Goal: Task Accomplishment & Management: Use online tool/utility

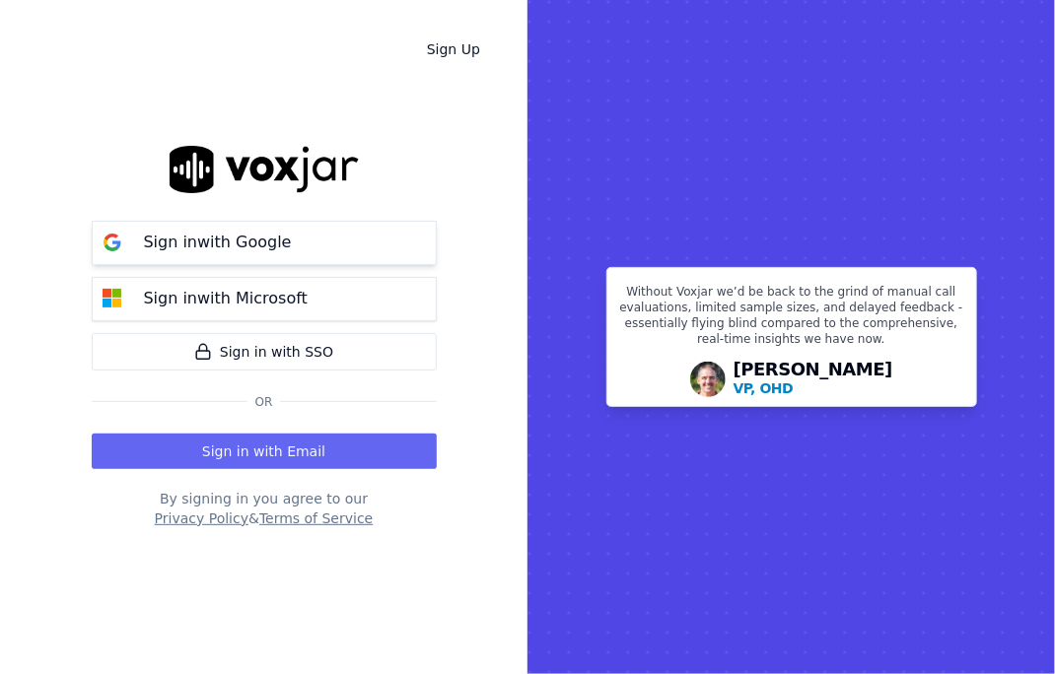
click at [236, 237] on p "Sign in with Google" at bounding box center [218, 243] width 148 height 24
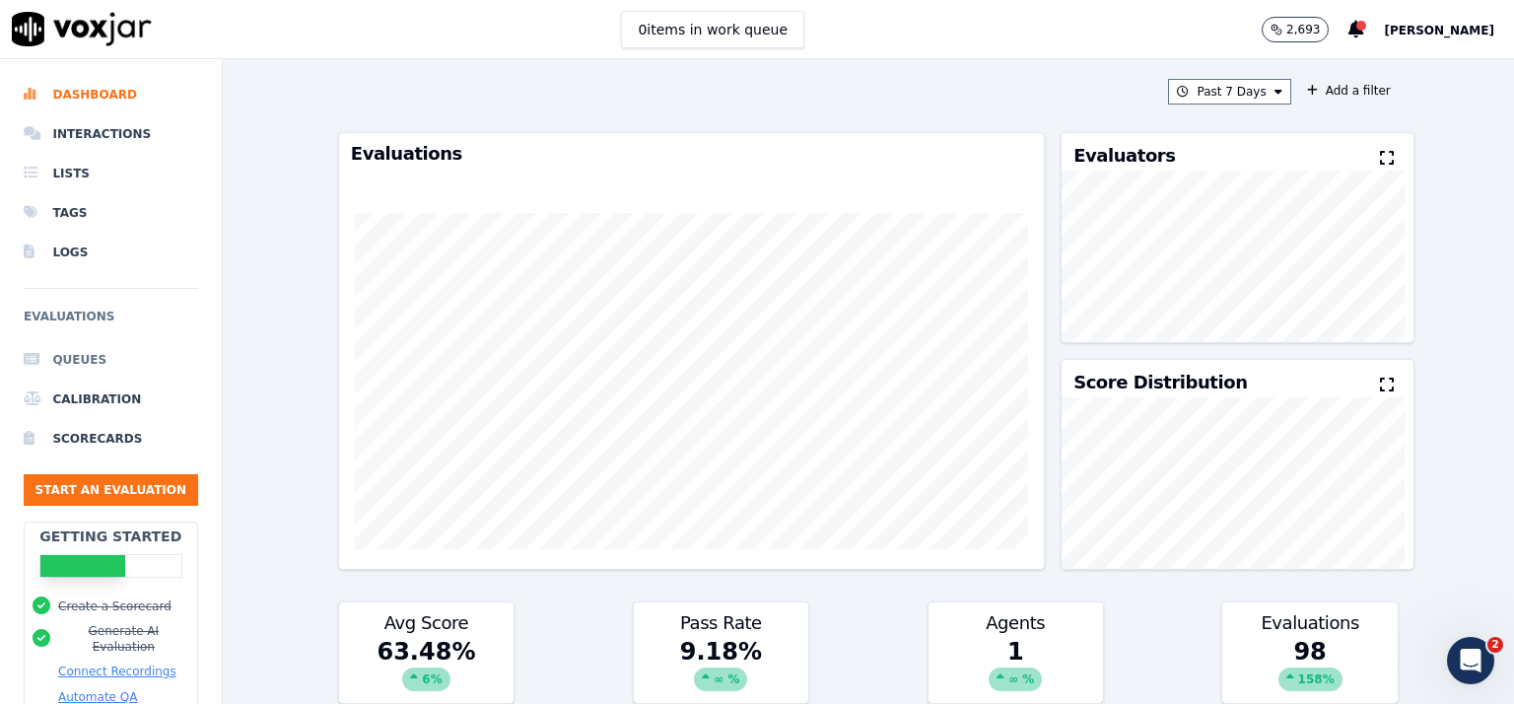
scroll to position [164, 0]
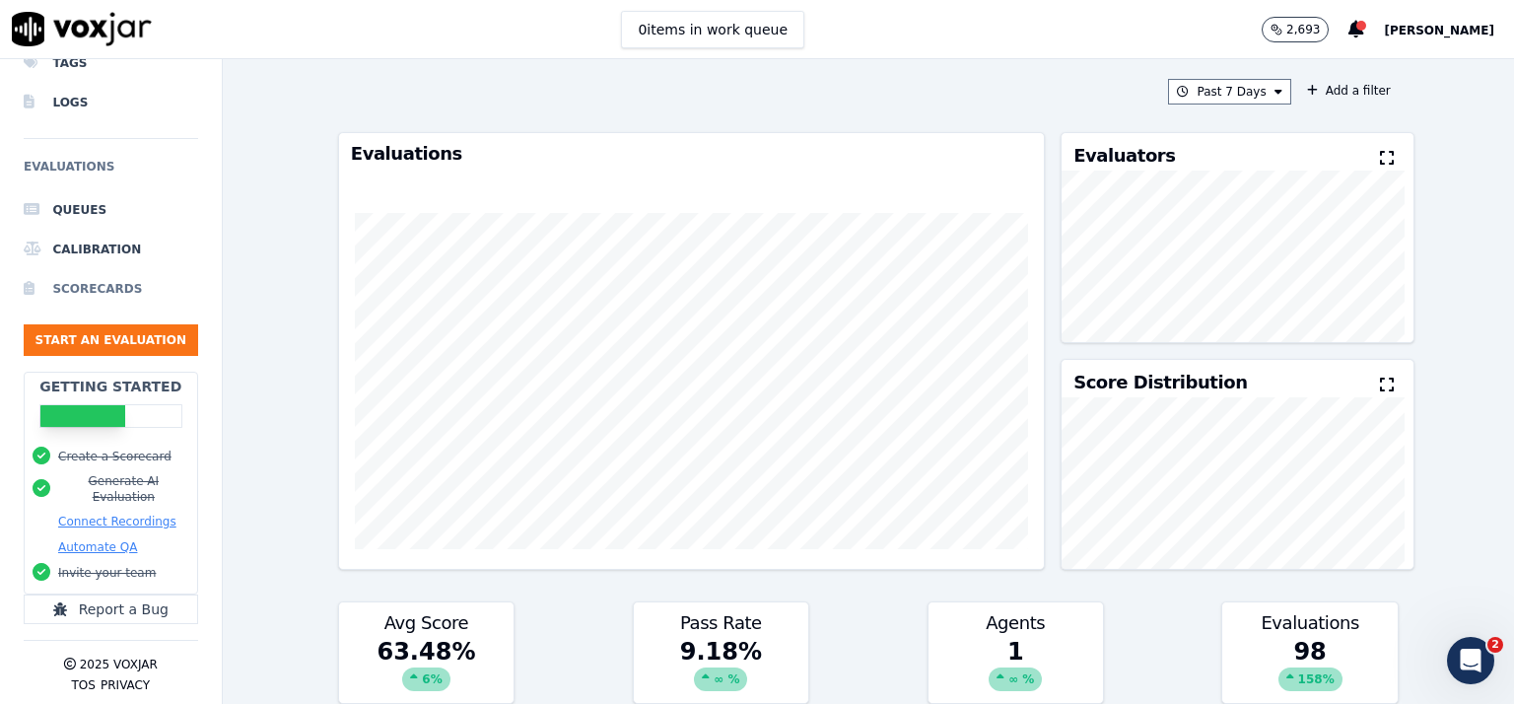
click at [101, 270] on li "Scorecards" at bounding box center [111, 288] width 174 height 39
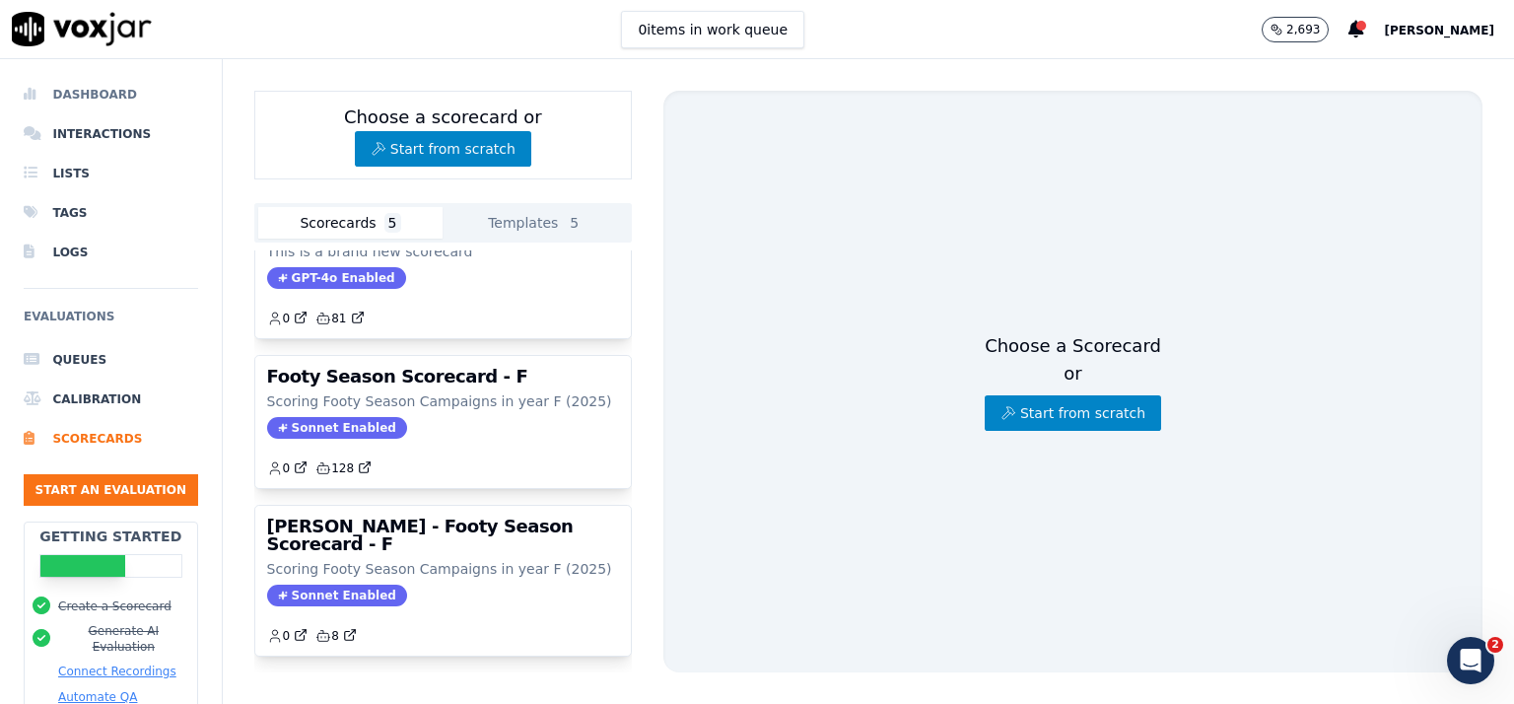
click at [107, 94] on li "Dashboard" at bounding box center [111, 94] width 174 height 39
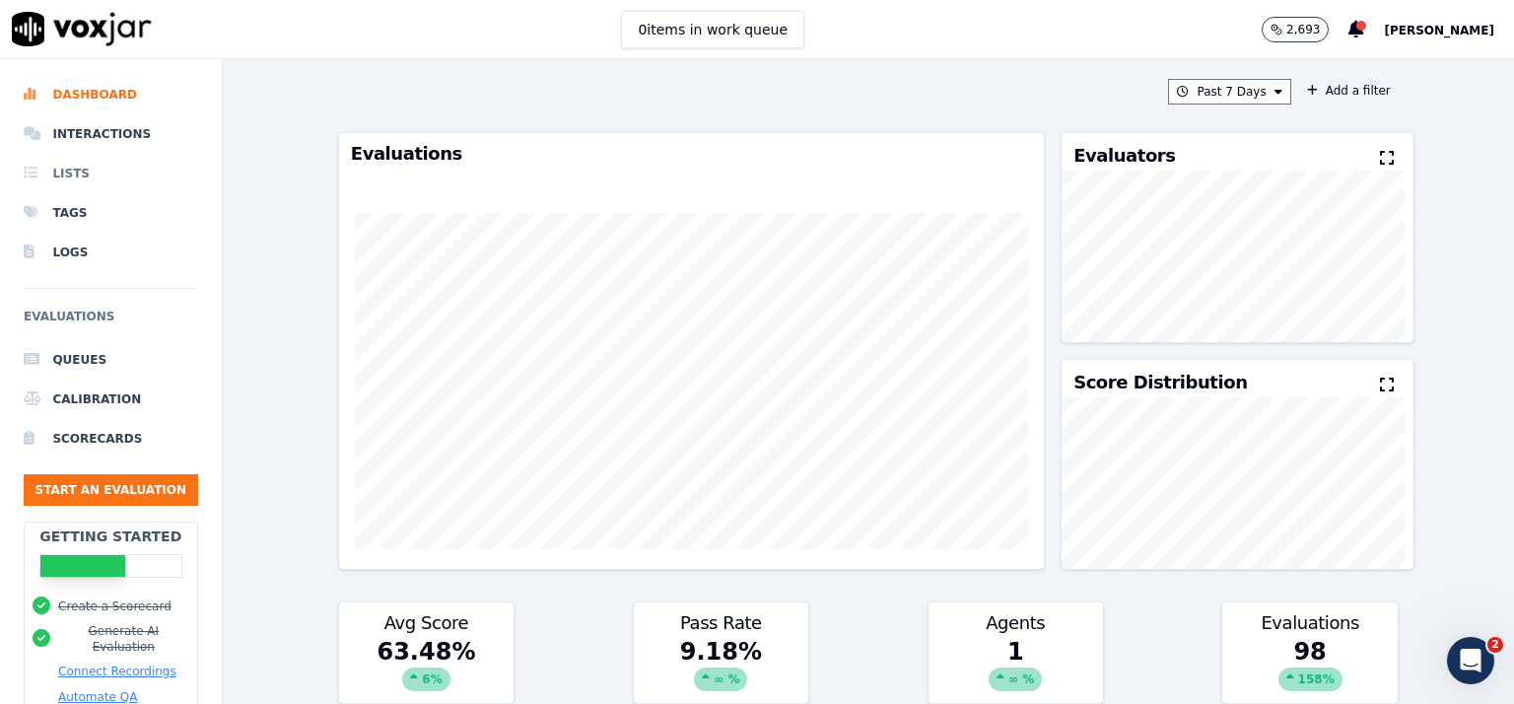
click at [74, 166] on li "Lists" at bounding box center [111, 173] width 174 height 39
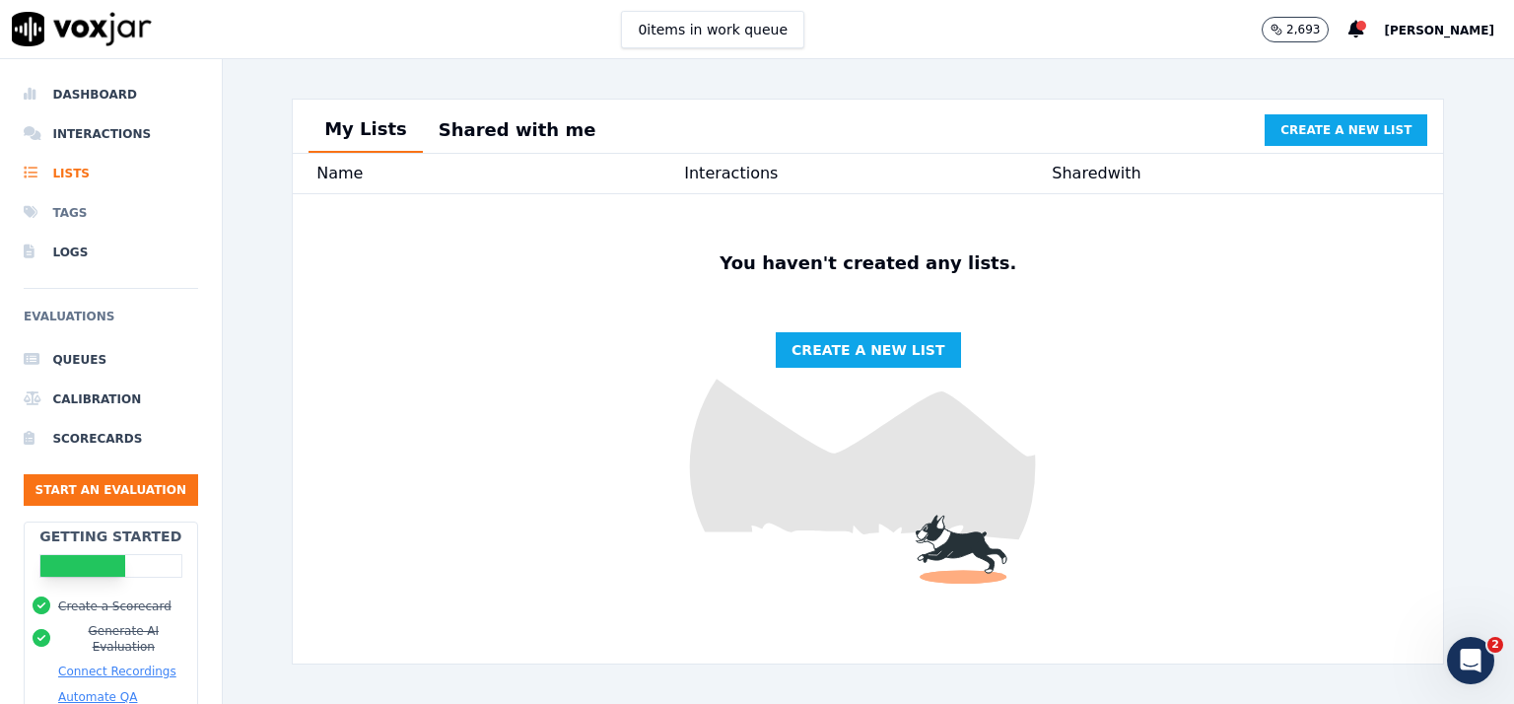
click at [67, 215] on li "Tags" at bounding box center [111, 212] width 174 height 39
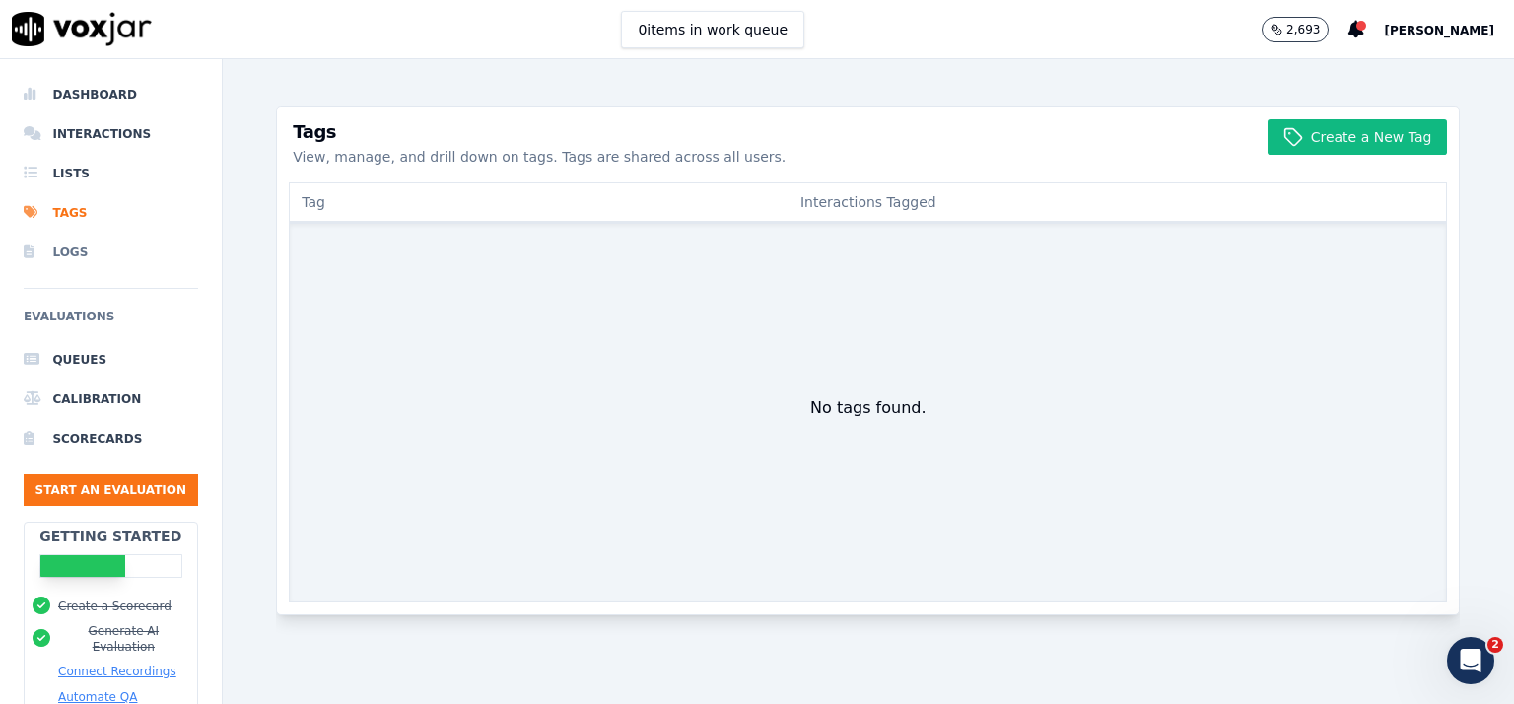
click at [69, 254] on li "Logs" at bounding box center [111, 252] width 174 height 39
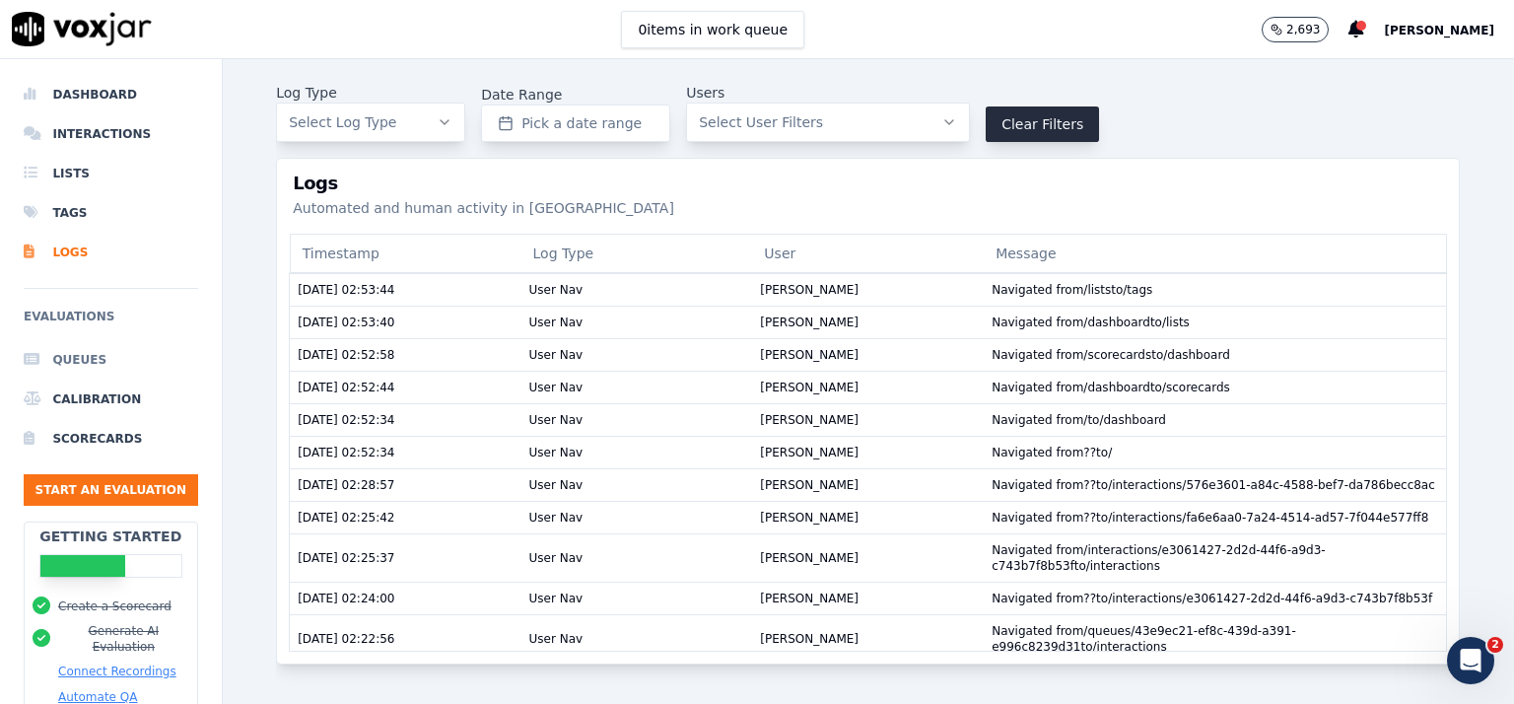
click at [74, 360] on li "Queues" at bounding box center [111, 359] width 174 height 39
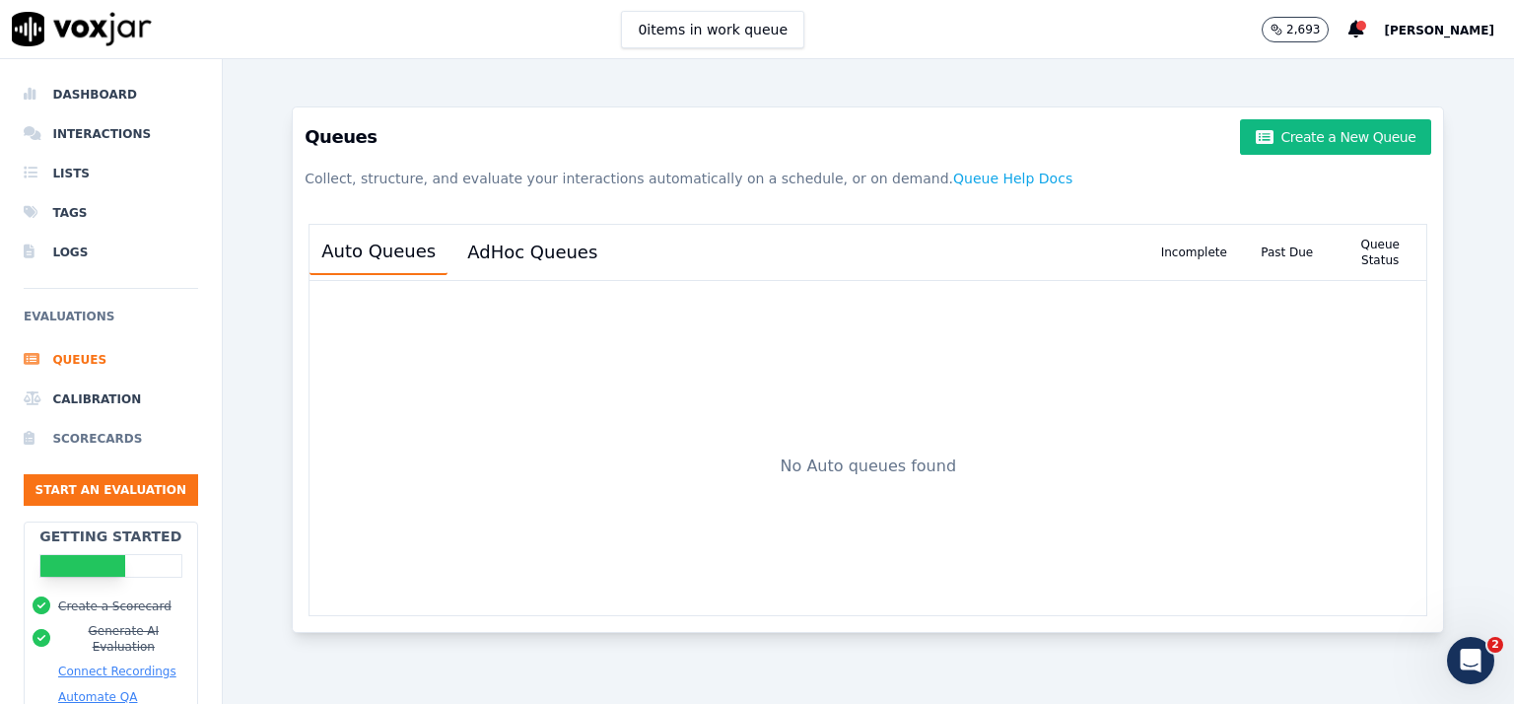
click at [103, 441] on li "Scorecards" at bounding box center [111, 438] width 174 height 39
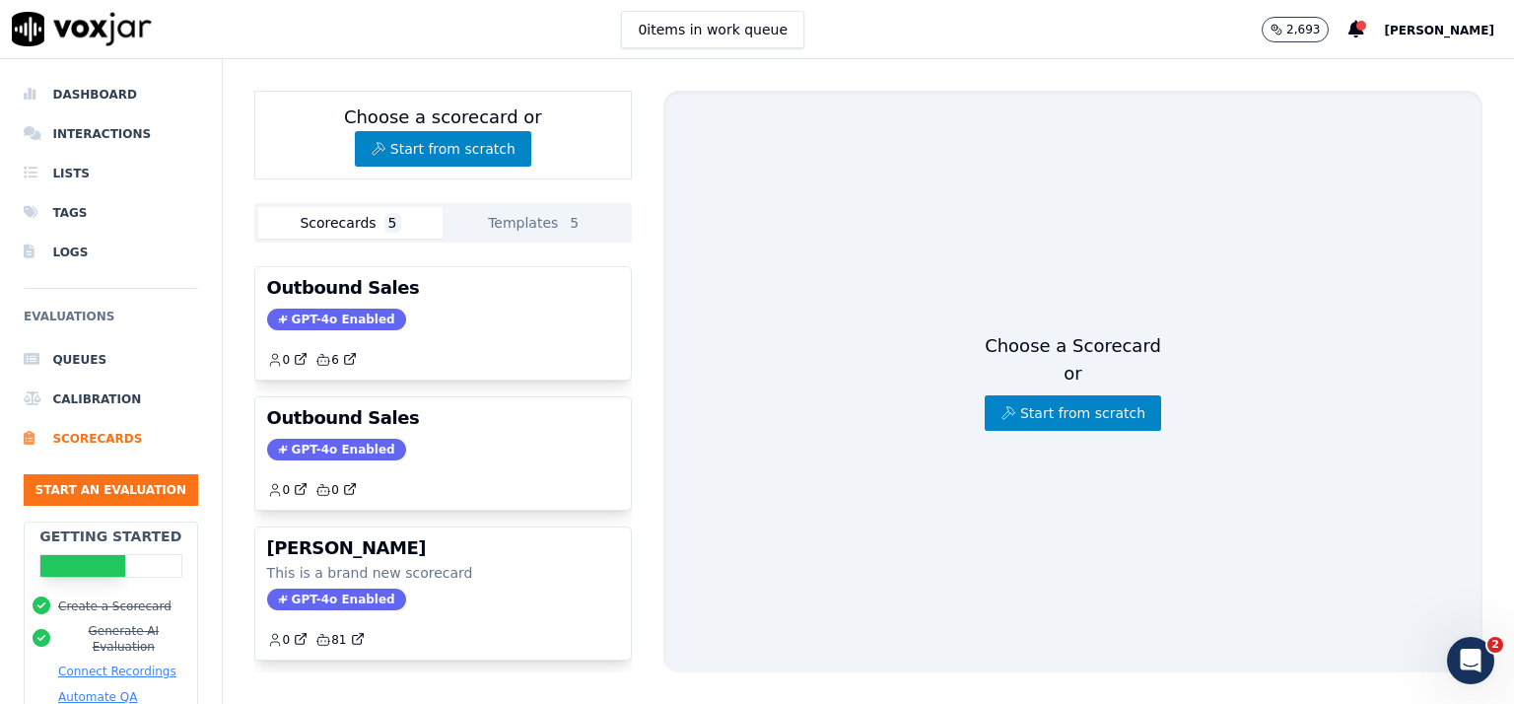
click at [1428, 22] on button "[PERSON_NAME]" at bounding box center [1449, 30] width 130 height 24
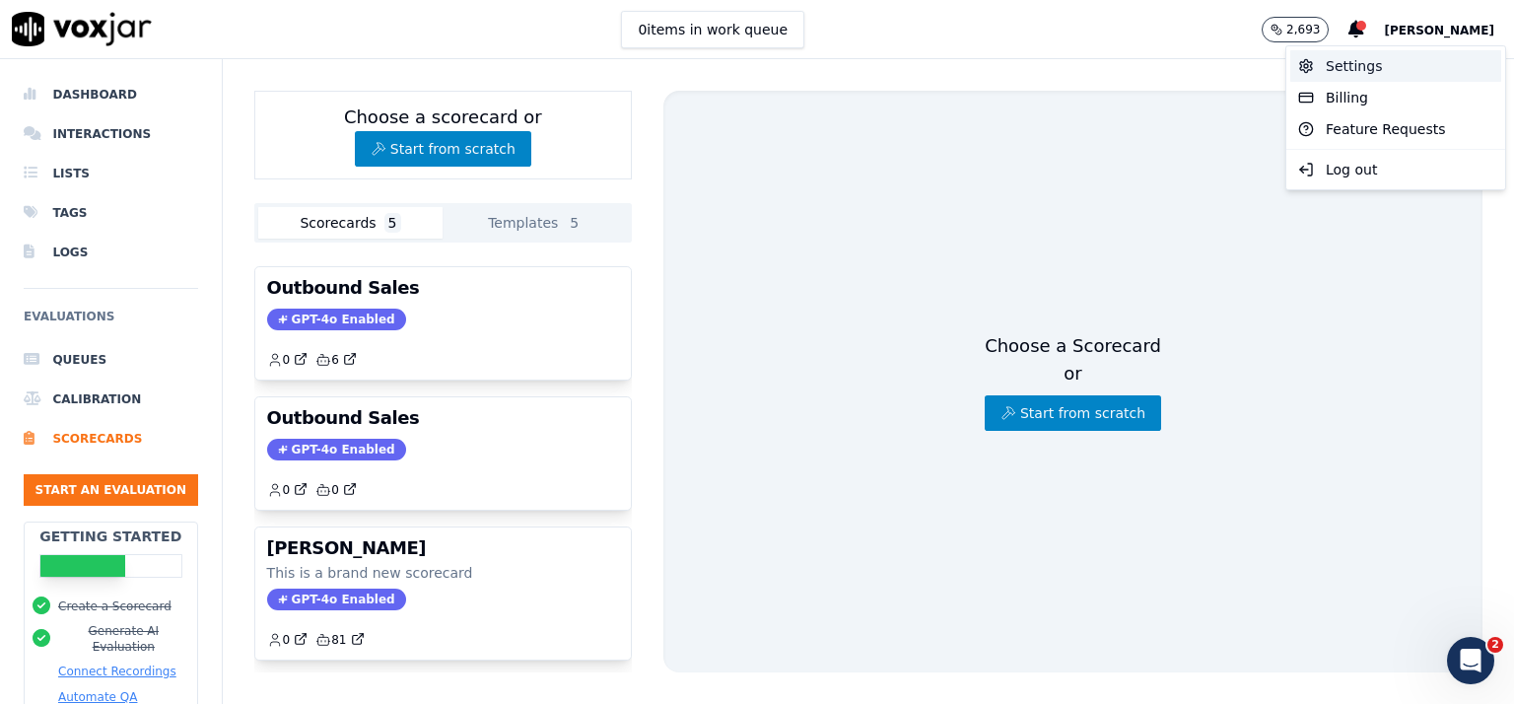
click at [1345, 66] on div "Settings" at bounding box center [1395, 66] width 211 height 32
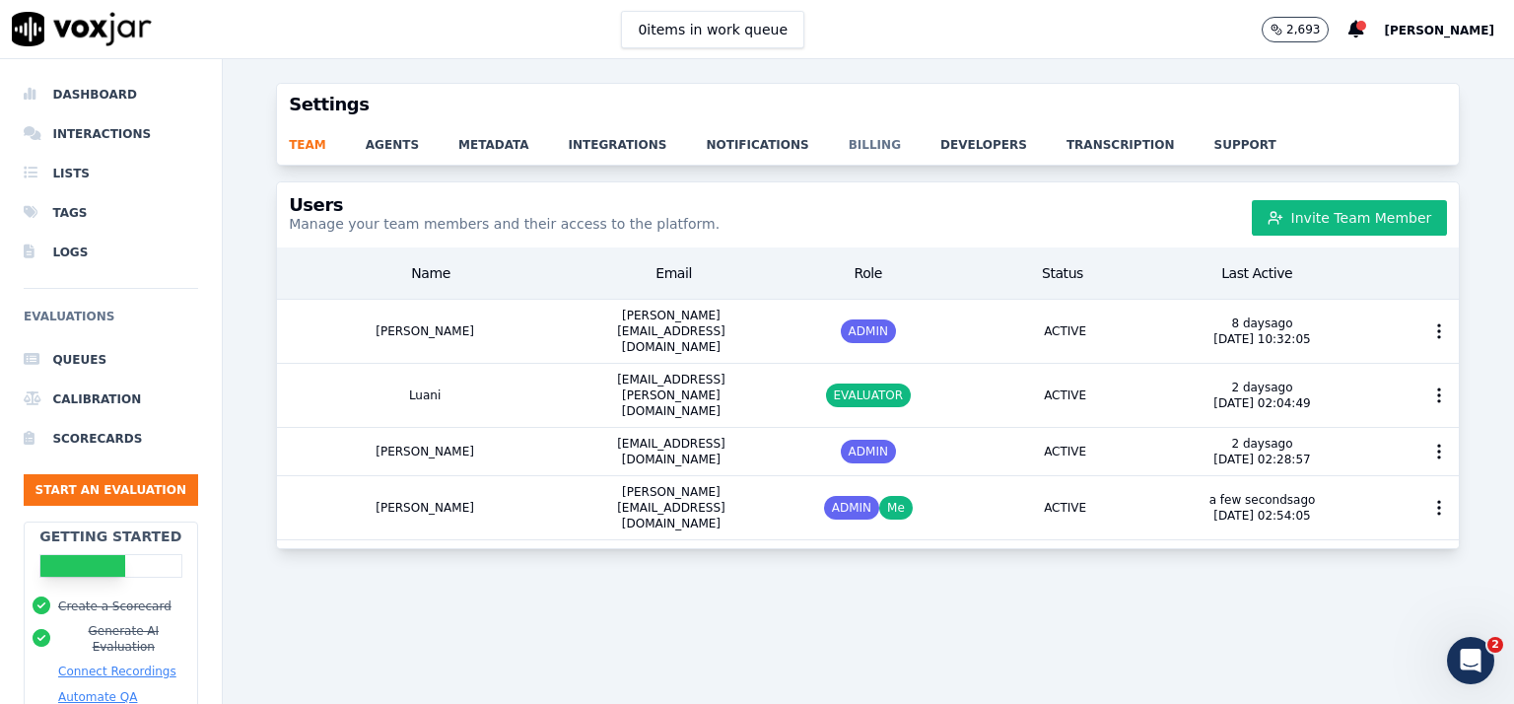
click at [849, 135] on link "billing" at bounding box center [895, 139] width 92 height 28
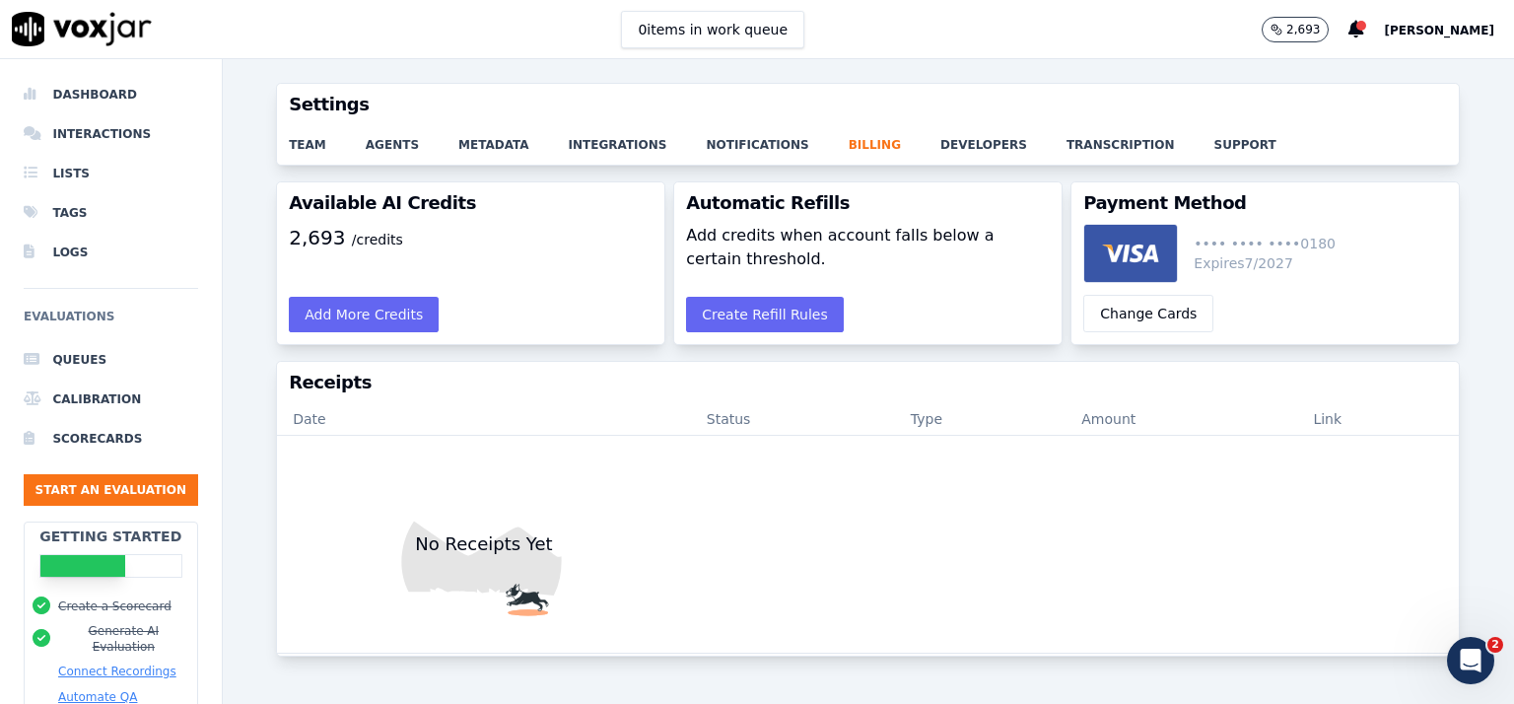
click at [445, 228] on div "2,693 /credits" at bounding box center [470, 254] width 387 height 61
click at [743, 143] on link "notifications" at bounding box center [777, 139] width 142 height 28
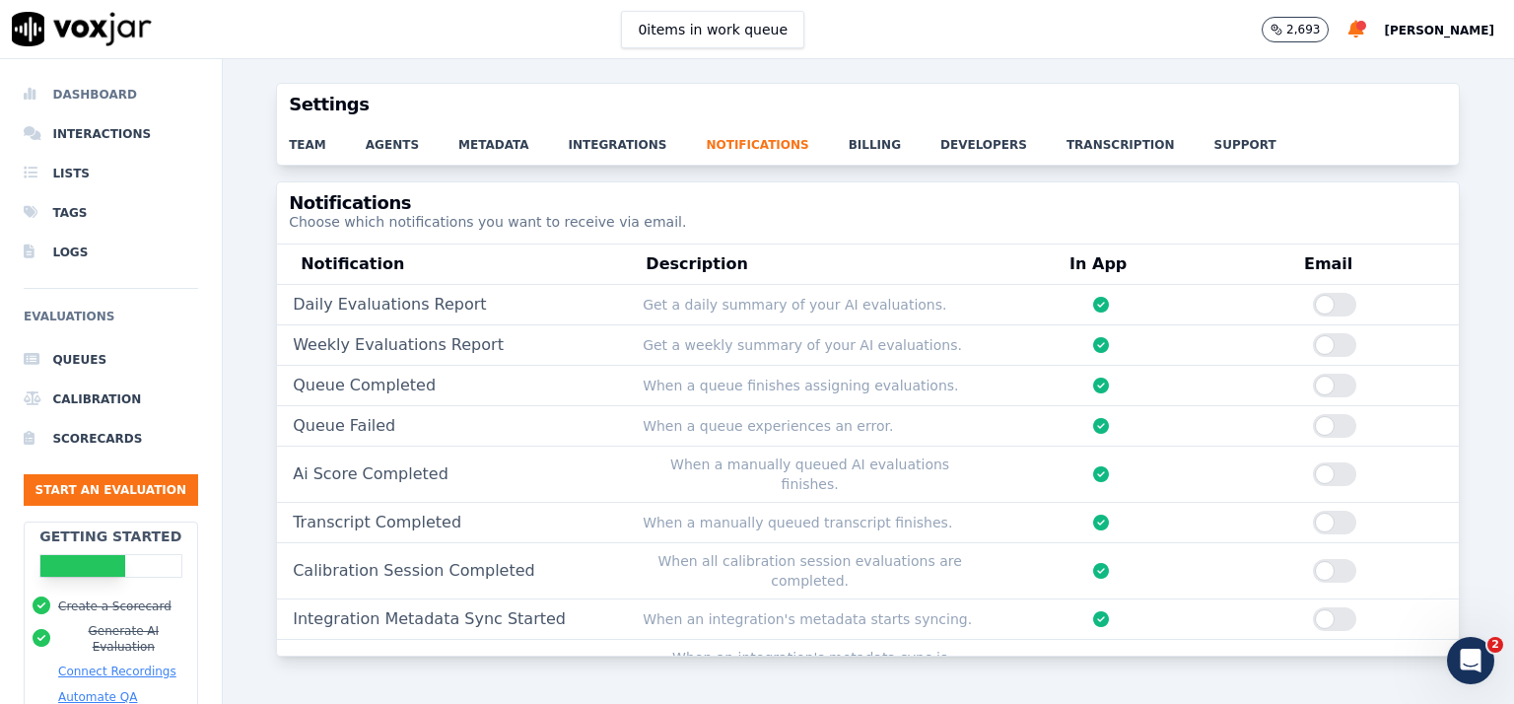
click at [68, 98] on li "Dashboard" at bounding box center [111, 94] width 174 height 39
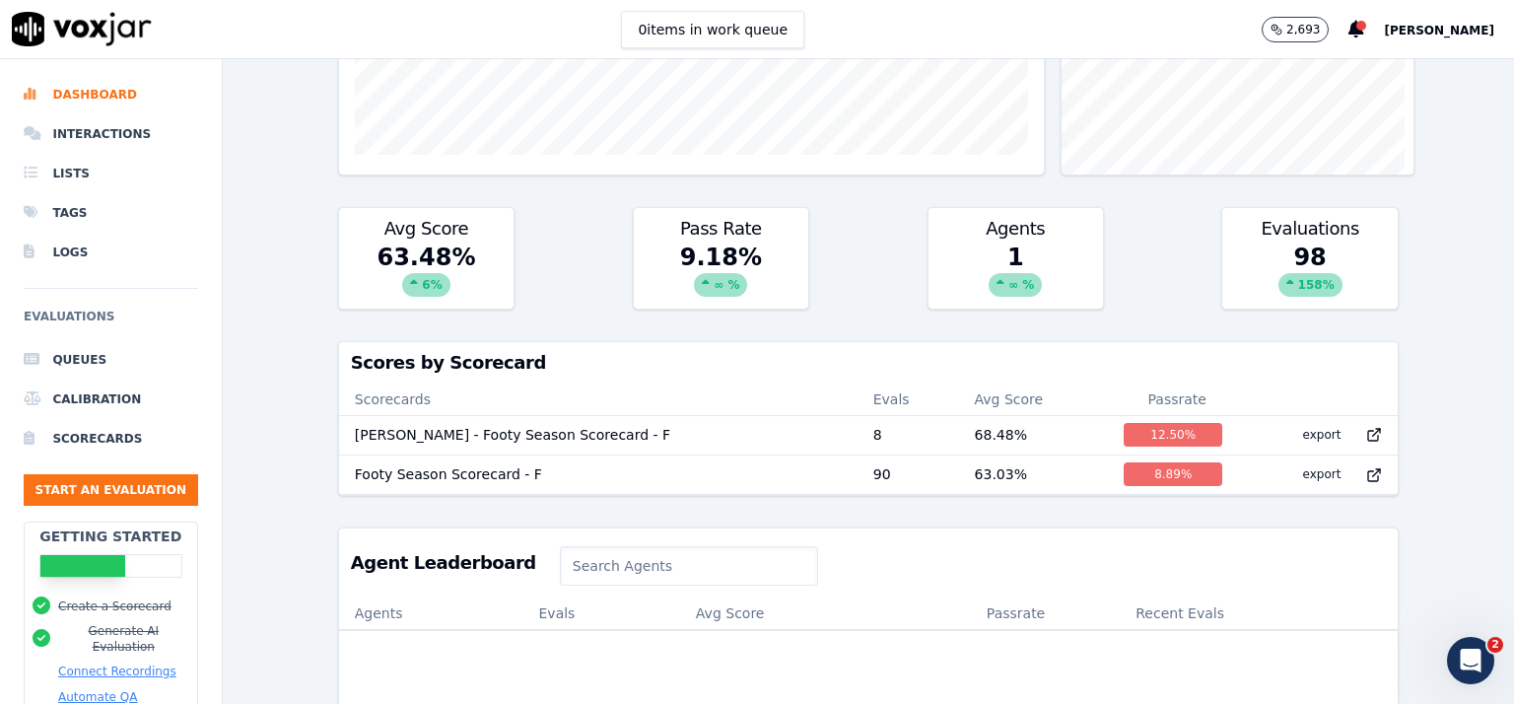
scroll to position [592, 0]
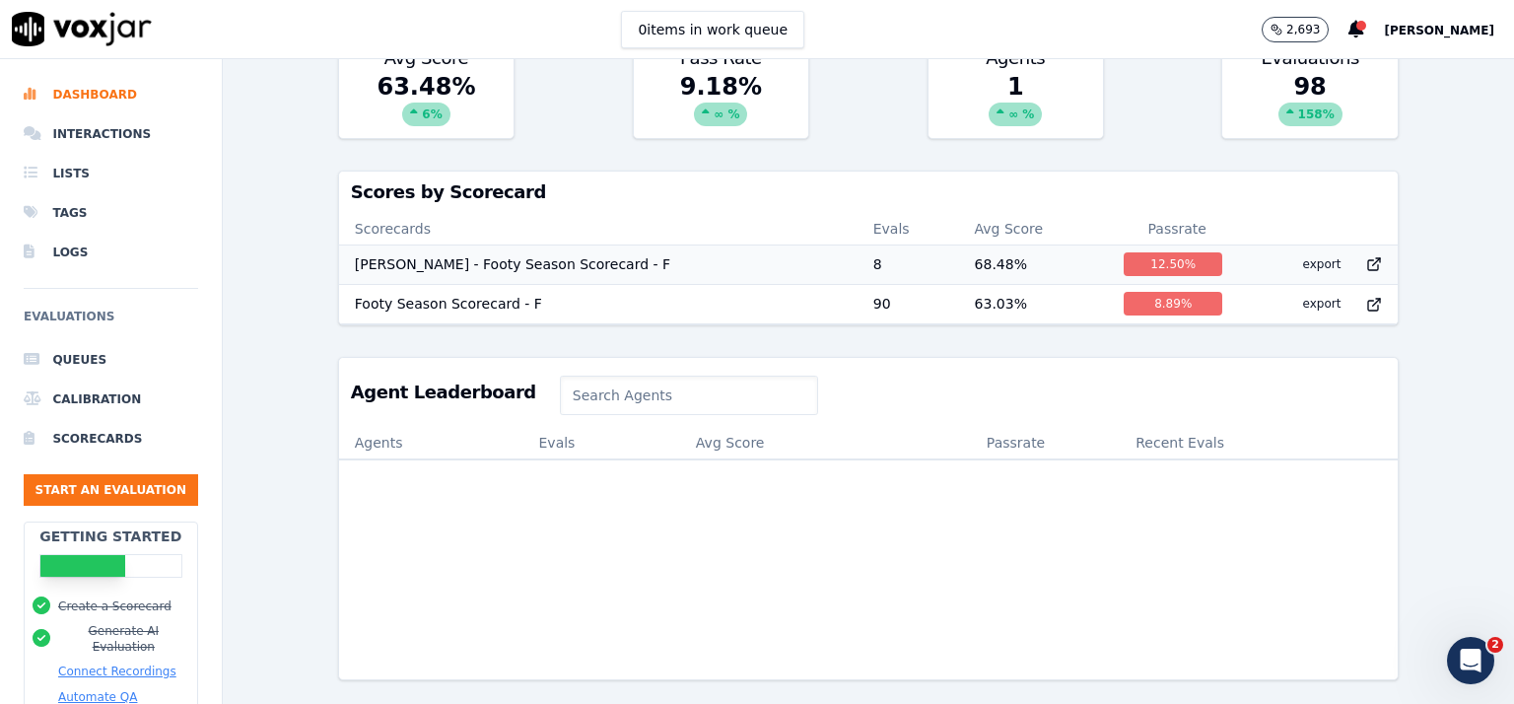
click at [1124, 252] on div "12.50 %" at bounding box center [1173, 264] width 99 height 24
click at [104, 95] on li "Dashboard" at bounding box center [111, 94] width 174 height 39
click at [99, 92] on li "Dashboard" at bounding box center [111, 94] width 174 height 39
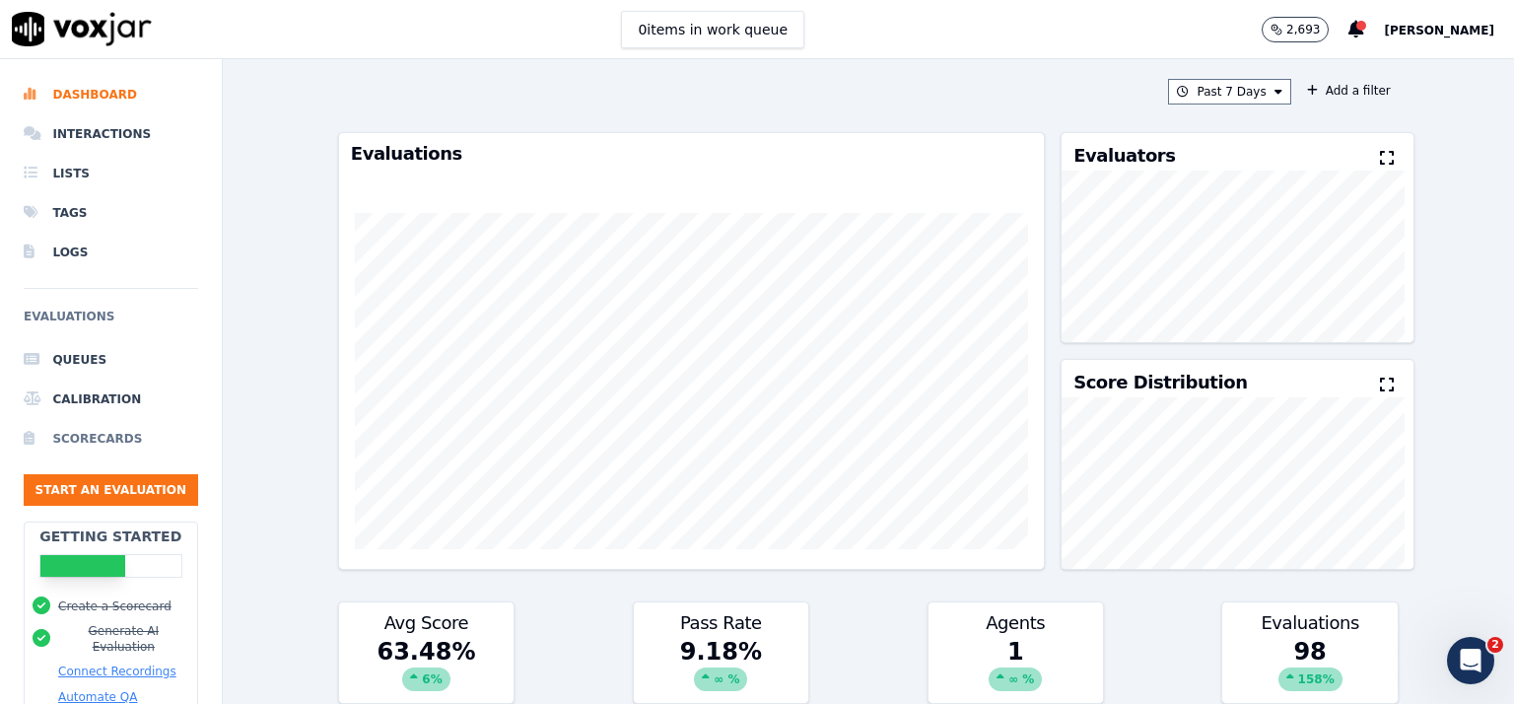
click at [113, 439] on li "Scorecards" at bounding box center [111, 438] width 174 height 39
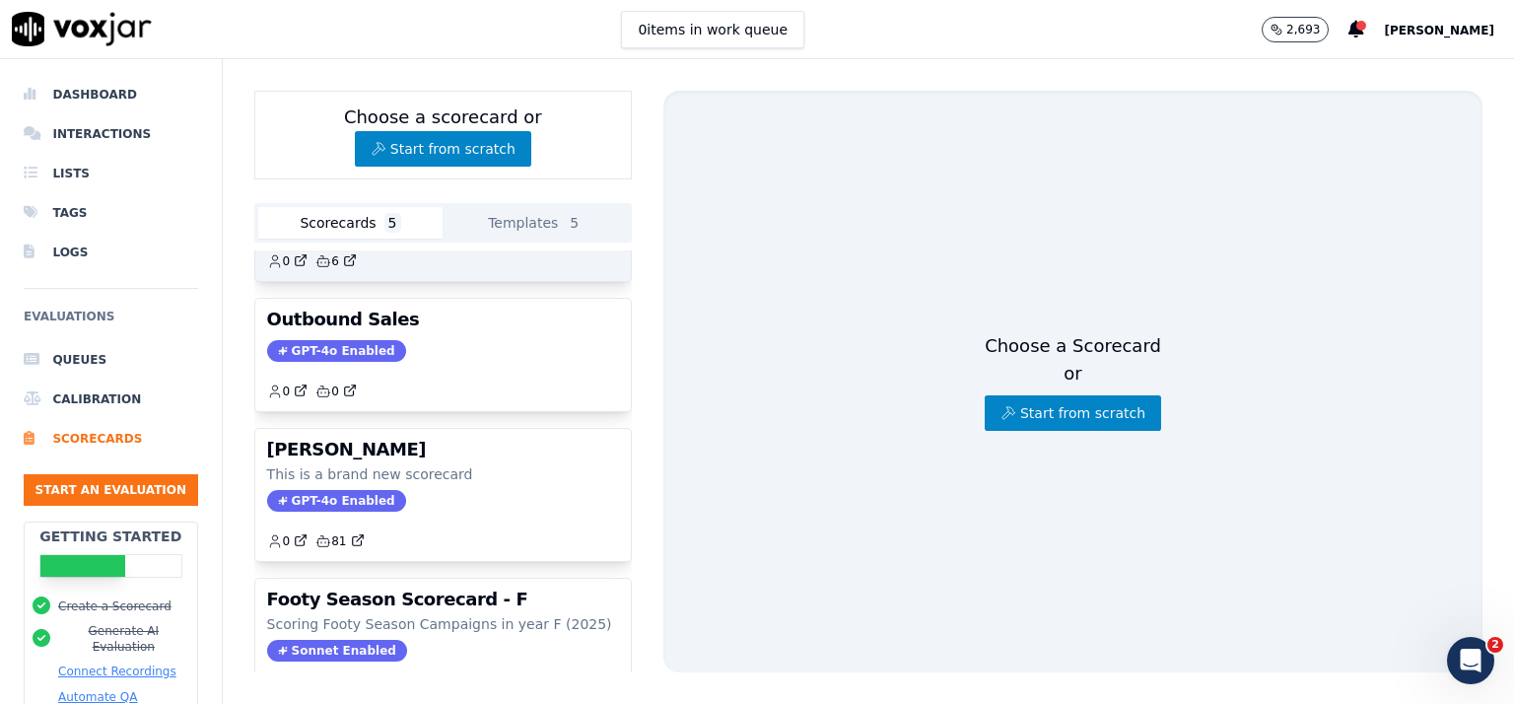
scroll to position [344, 0]
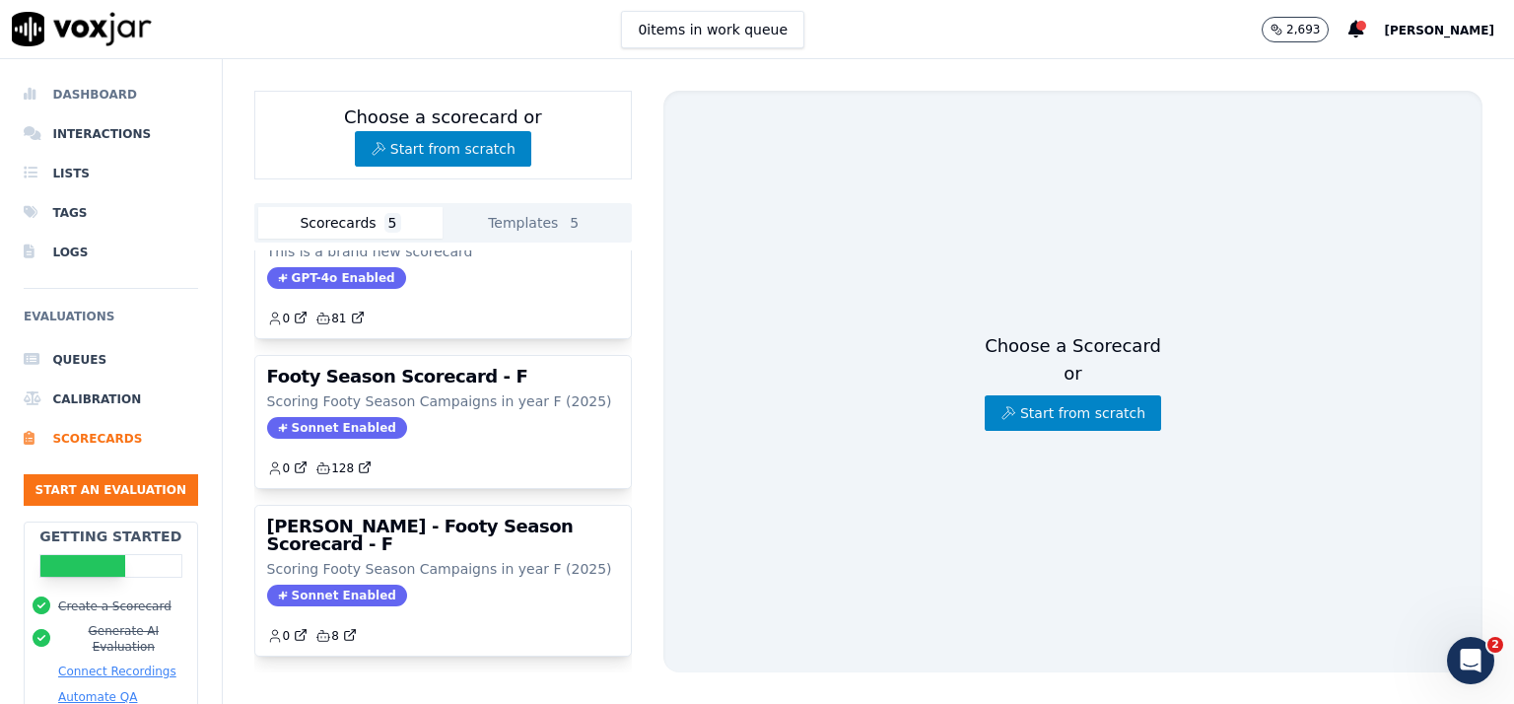
click at [121, 94] on li "Dashboard" at bounding box center [111, 94] width 174 height 39
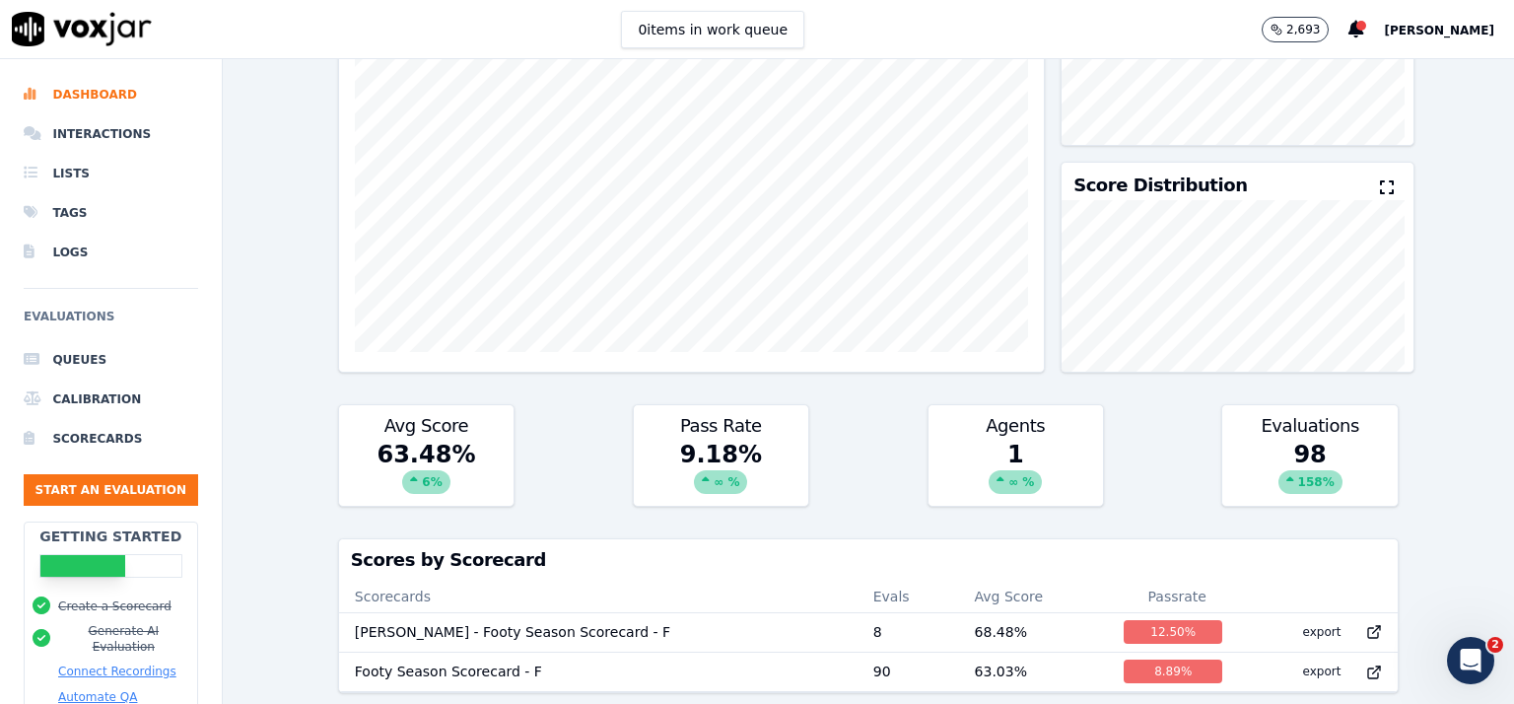
scroll to position [394, 0]
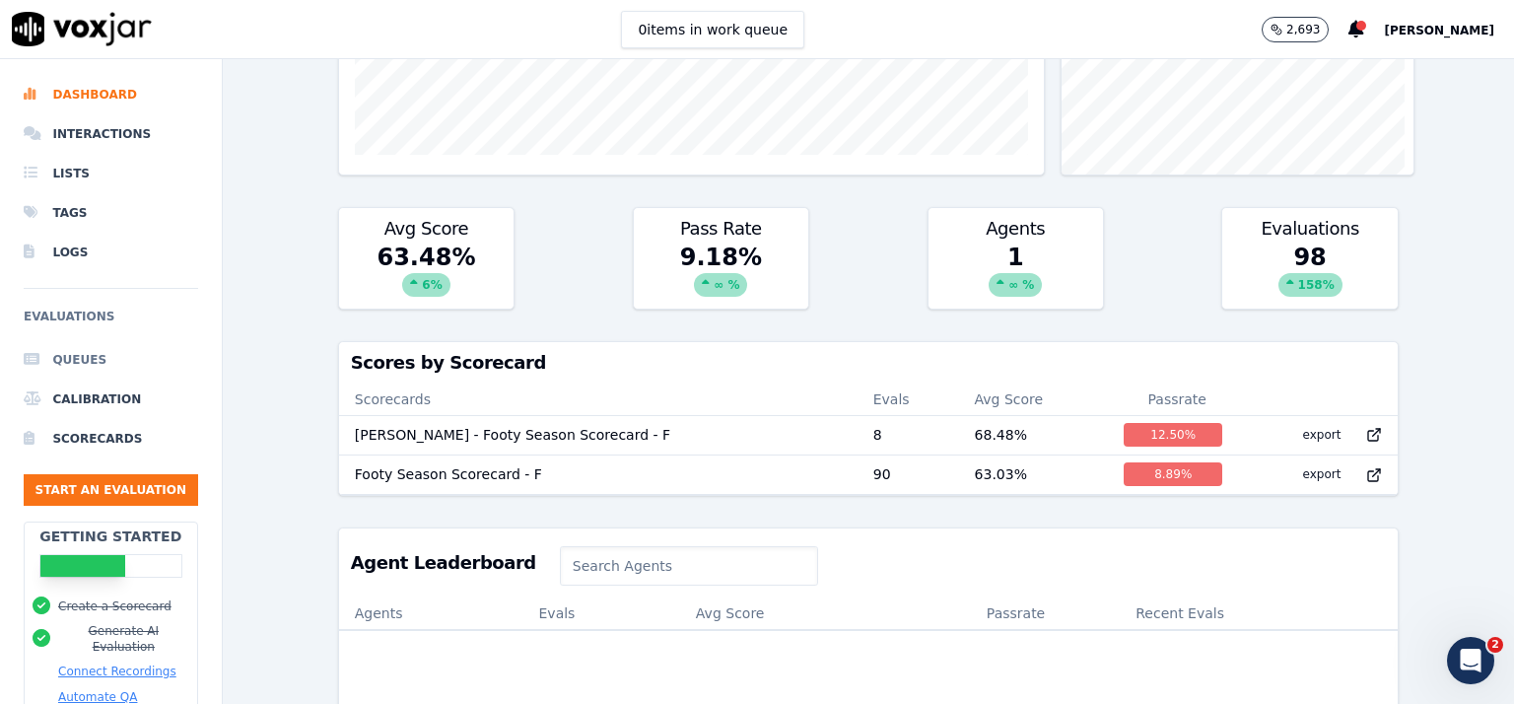
click at [91, 358] on li "Queues" at bounding box center [111, 359] width 174 height 39
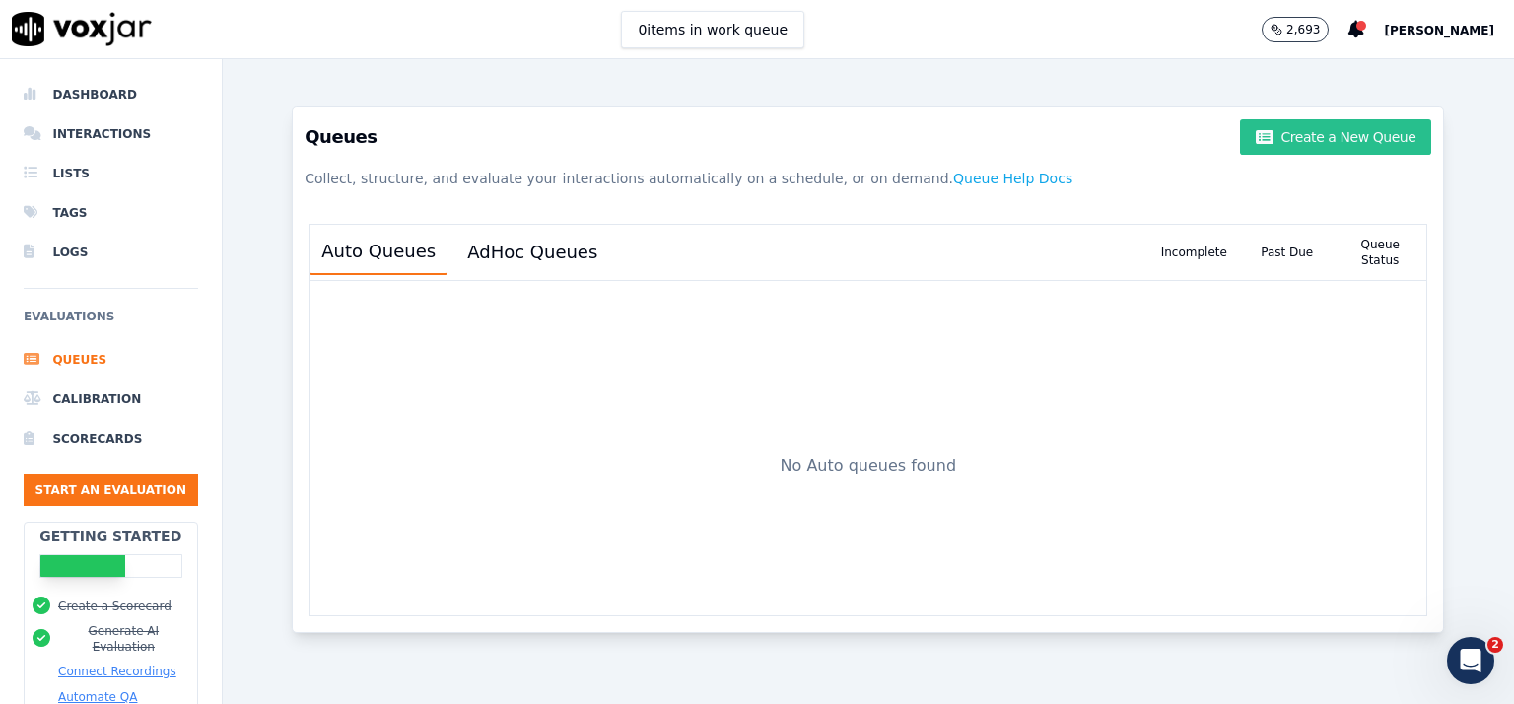
click at [1321, 141] on button "Create a New Queue" at bounding box center [1335, 136] width 191 height 35
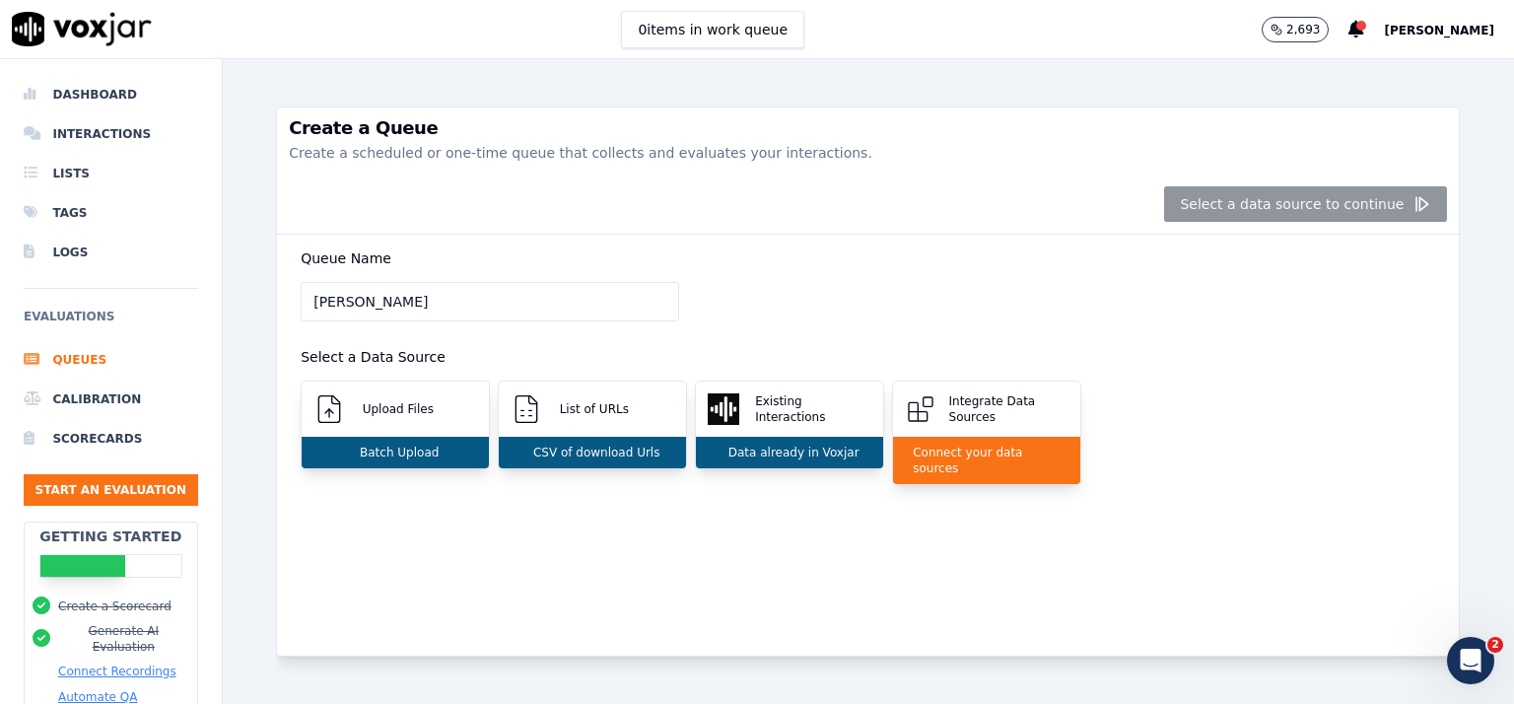
type input "[PERSON_NAME]"
click at [1328, 204] on div "Select a data source to continue" at bounding box center [868, 204] width 1182 height 60
click at [418, 421] on div "Upload Files" at bounding box center [395, 409] width 187 height 55
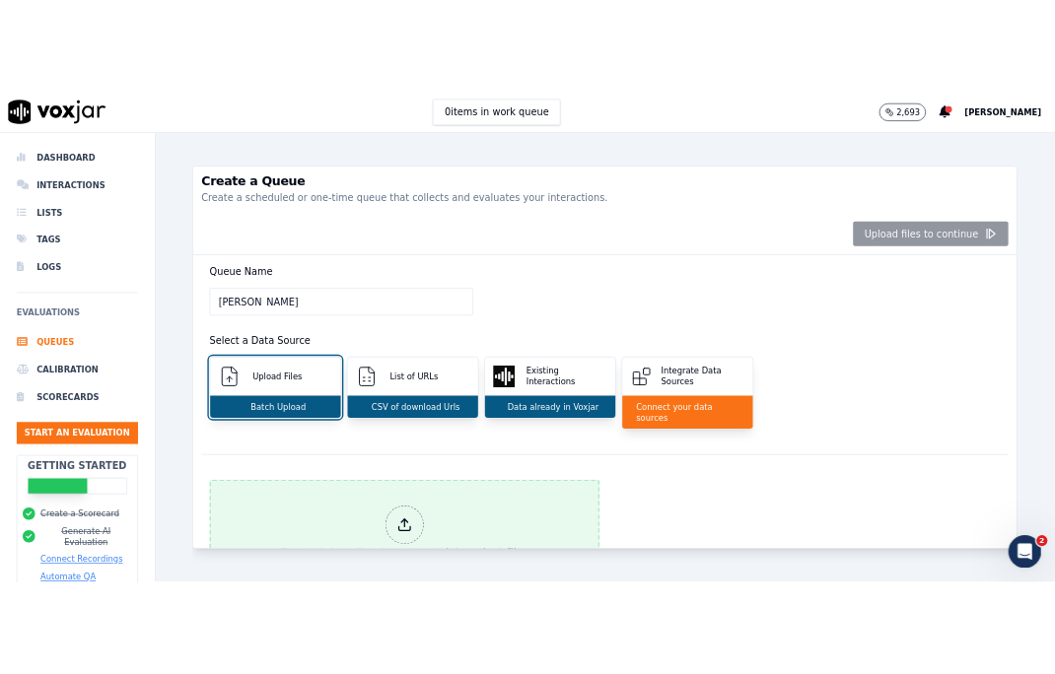
scroll to position [162, 0]
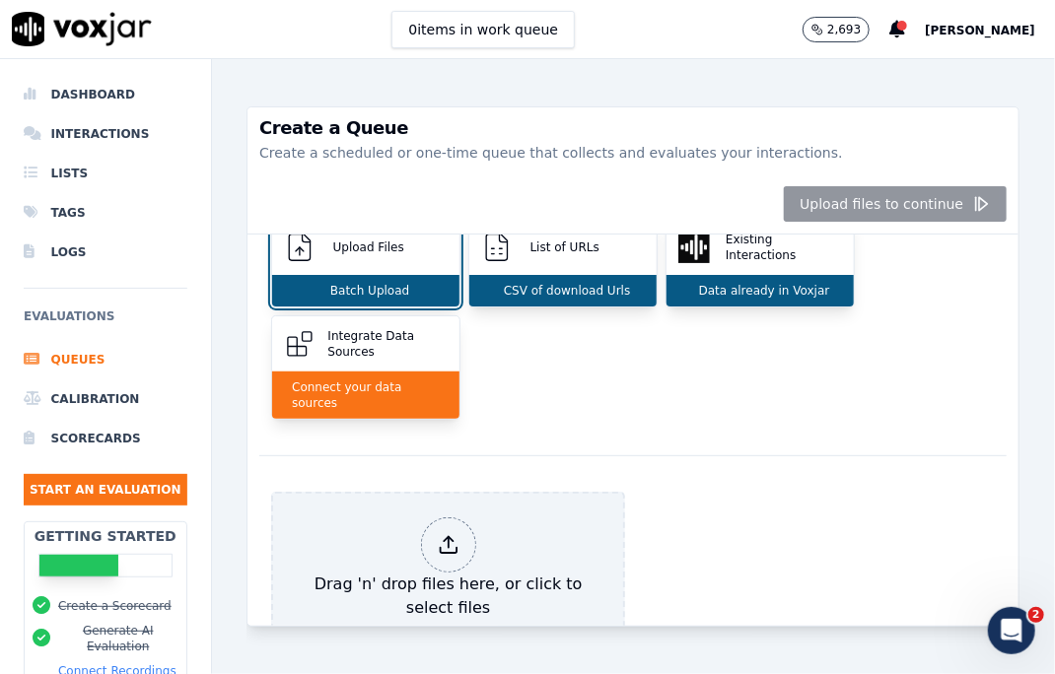
click at [964, 22] on button "[PERSON_NAME]" at bounding box center [990, 30] width 130 height 24
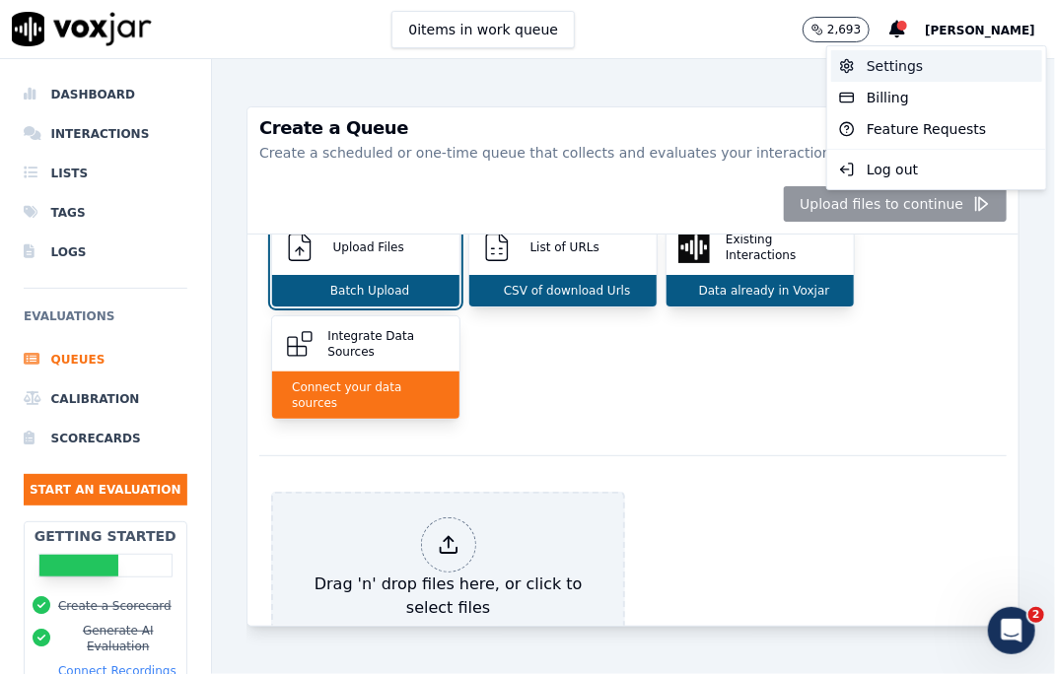
click at [904, 67] on div "Settings" at bounding box center [936, 66] width 211 height 32
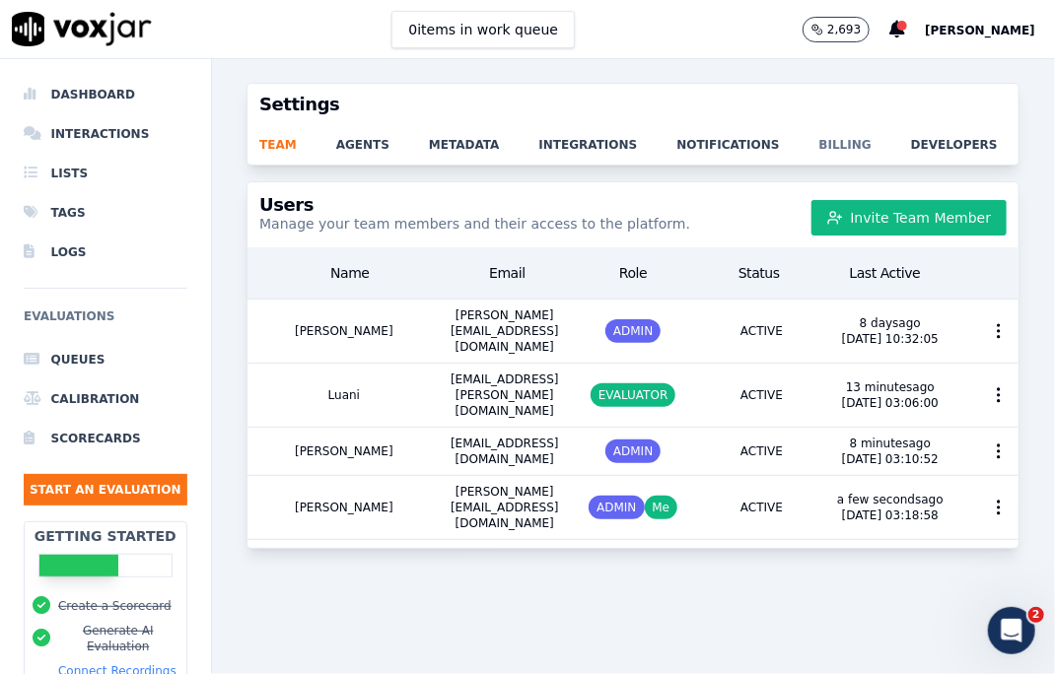
click at [819, 149] on link "billing" at bounding box center [865, 139] width 92 height 28
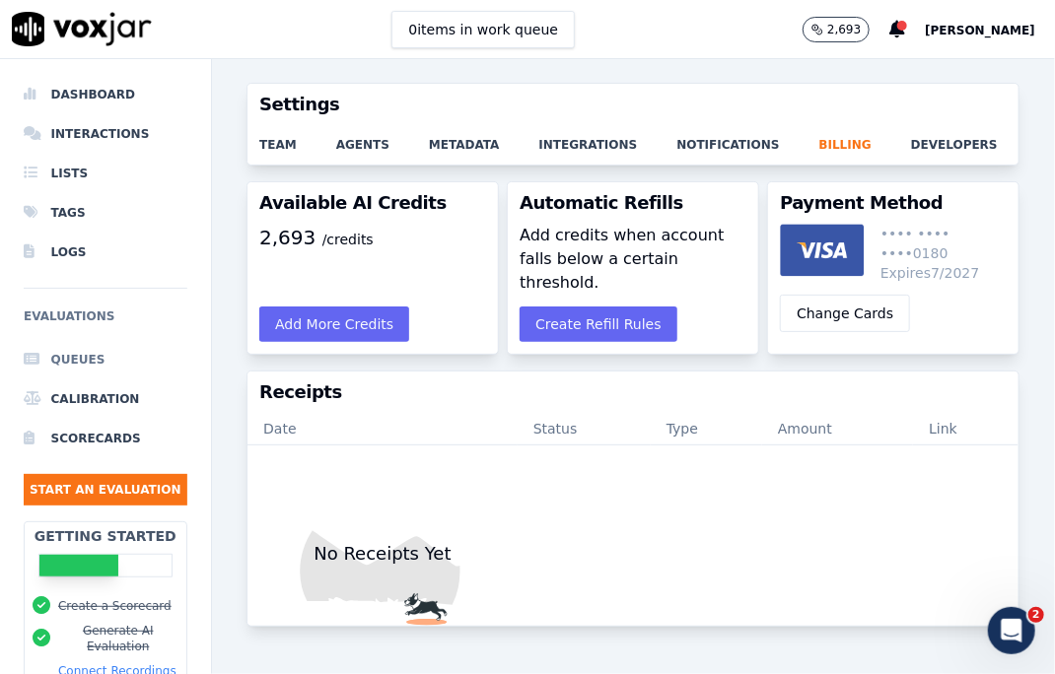
drag, startPoint x: 93, startPoint y: 360, endPoint x: 116, endPoint y: 358, distance: 23.7
click at [94, 359] on li "Queues" at bounding box center [106, 359] width 164 height 39
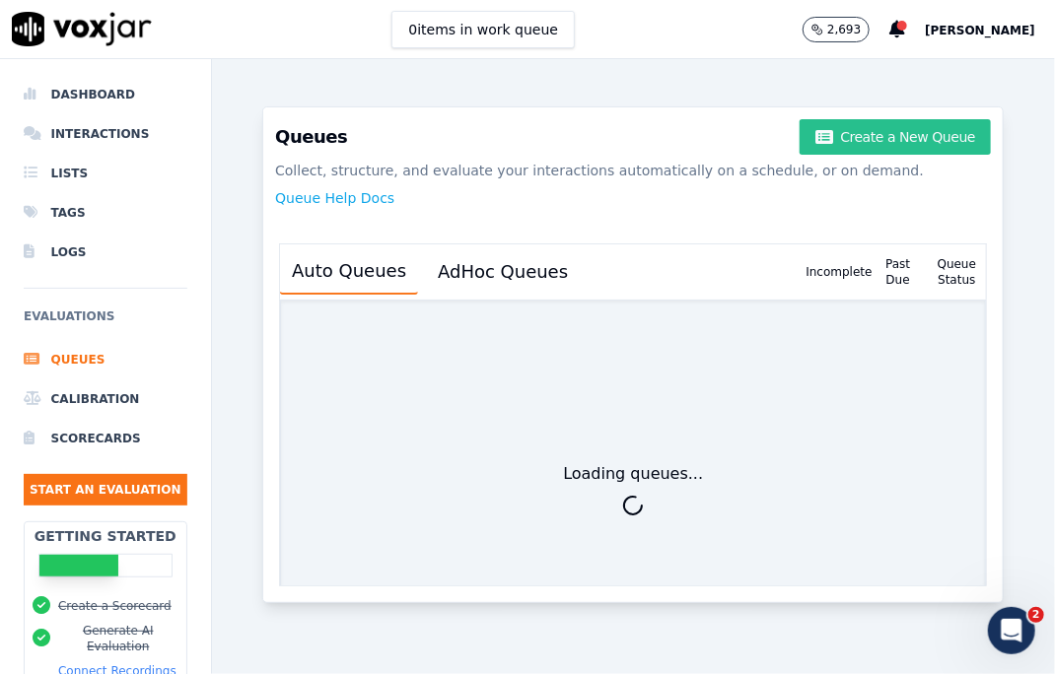
click at [876, 143] on button "Create a New Queue" at bounding box center [895, 136] width 191 height 35
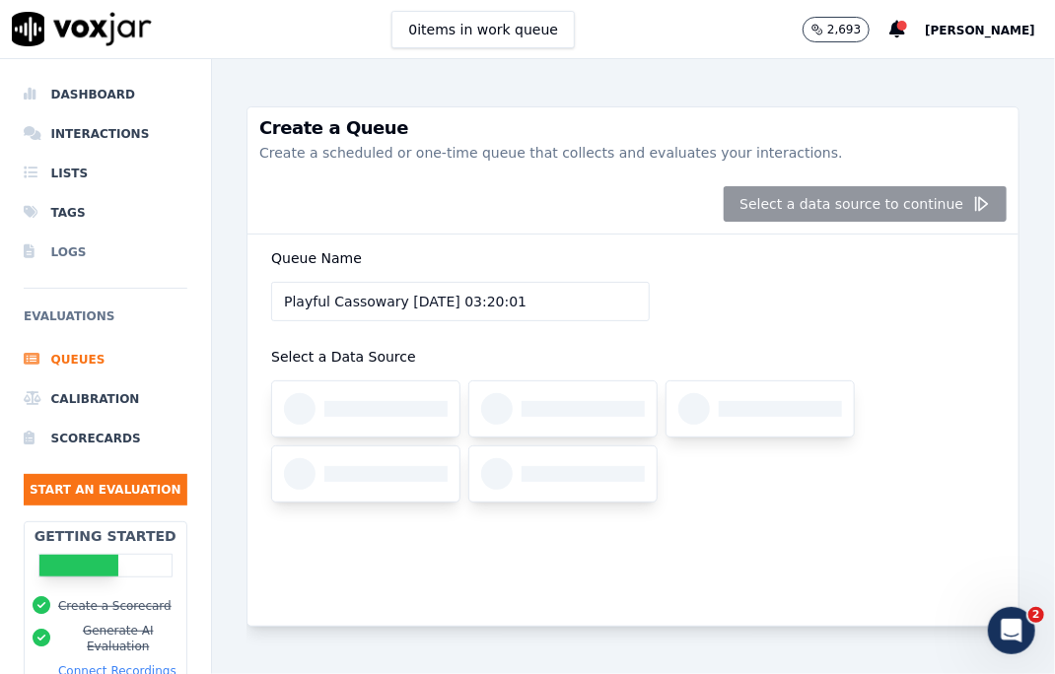
drag, startPoint x: 454, startPoint y: 279, endPoint x: 129, endPoint y: 263, distance: 325.7
click at [129, 263] on div "Dashboard Interactions Lists Tags Logs Evaluations Queues Calibration Scorecard…" at bounding box center [527, 366] width 1055 height 615
type input "Bill"
click at [868, 212] on div "Select a data source to continue" at bounding box center [632, 204] width 771 height 60
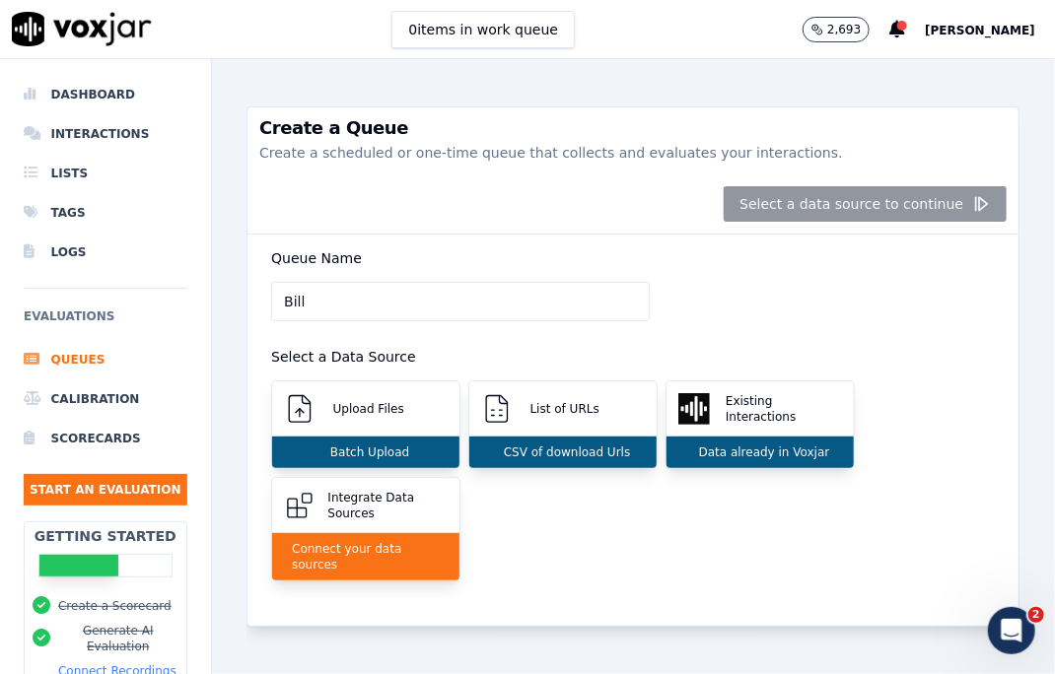
click at [827, 204] on div "Select a data source to continue" at bounding box center [632, 204] width 771 height 60
click at [386, 413] on p "Upload Files" at bounding box center [364, 409] width 79 height 16
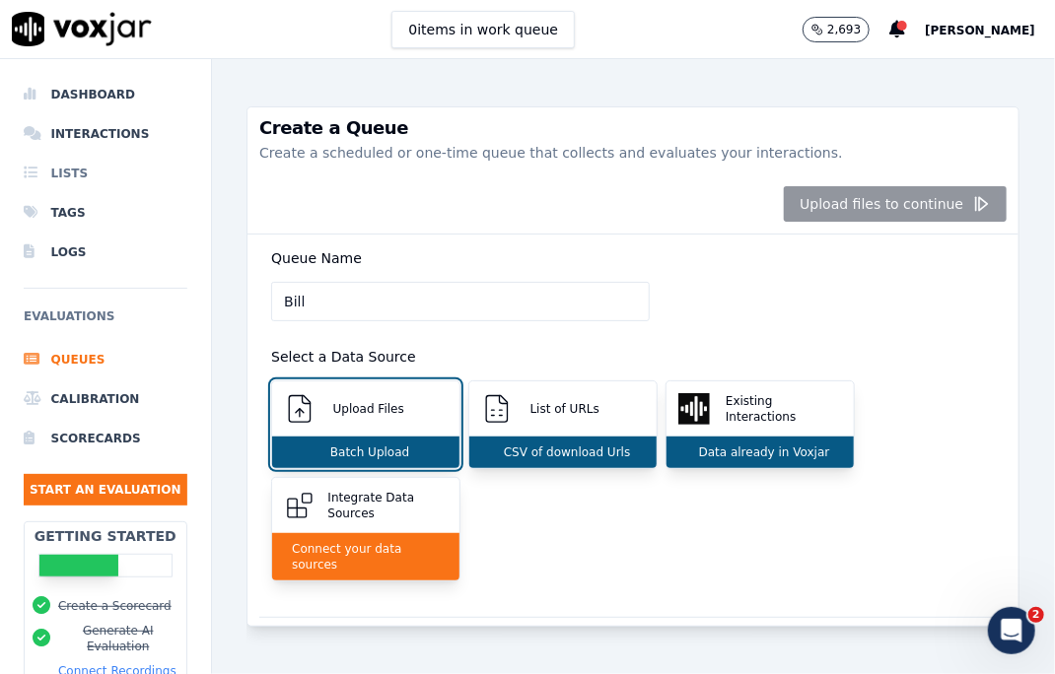
scroll to position [288, 0]
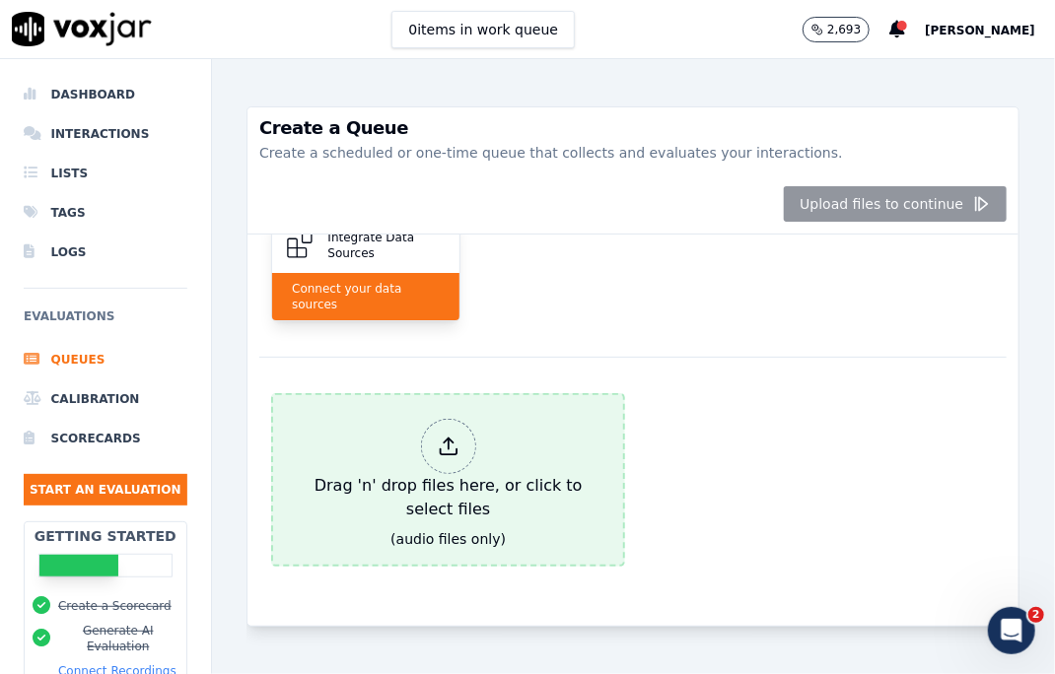
click at [469, 421] on div "Drag 'n' drop files here, or click to select files" at bounding box center [448, 470] width 326 height 118
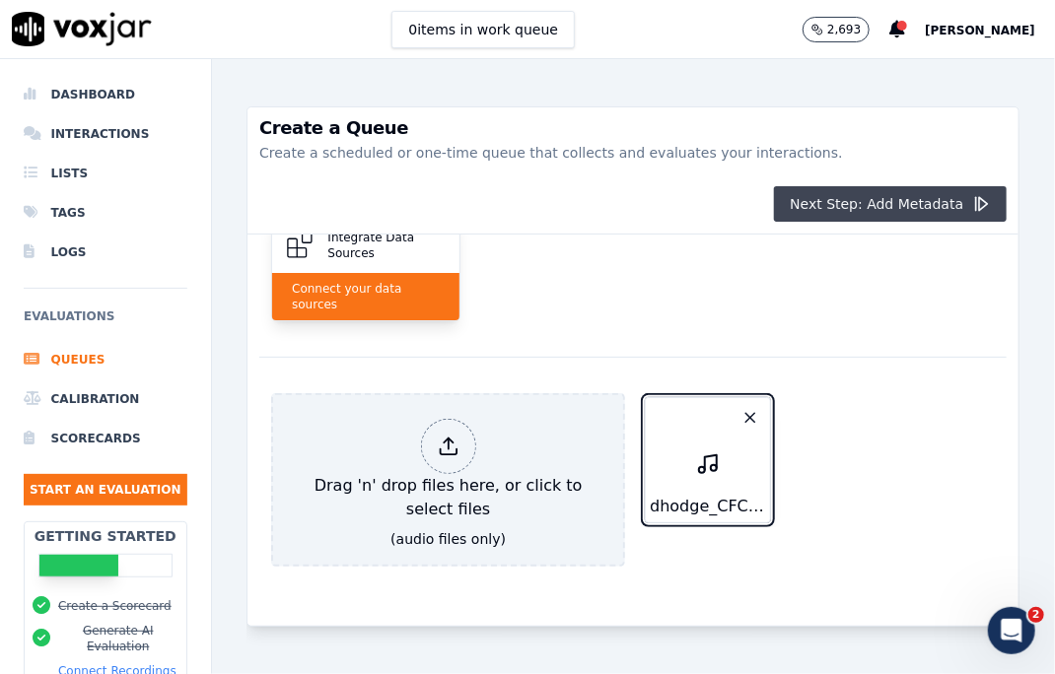
click at [897, 208] on button "Next Step: Add Metadata" at bounding box center [890, 203] width 233 height 35
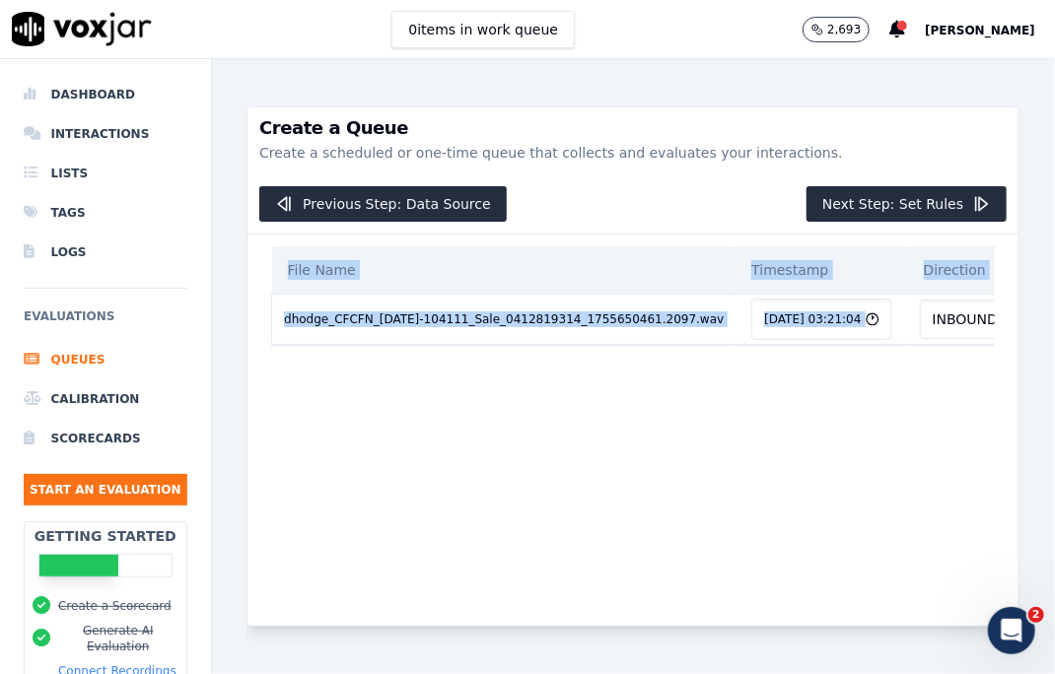
drag, startPoint x: 670, startPoint y: 342, endPoint x: 769, endPoint y: 352, distance: 99.1
click at [773, 346] on div "File Name Timestamp Direction Agent Tags dhodge_CFCFN_[DATE]-104111_Sale_041281…" at bounding box center [633, 296] width 724 height 100
click at [1017, 318] on icon "button" at bounding box center [1025, 320] width 16 height 16
click at [804, 397] on div "OUTBOUND" at bounding box center [805, 402] width 101 height 32
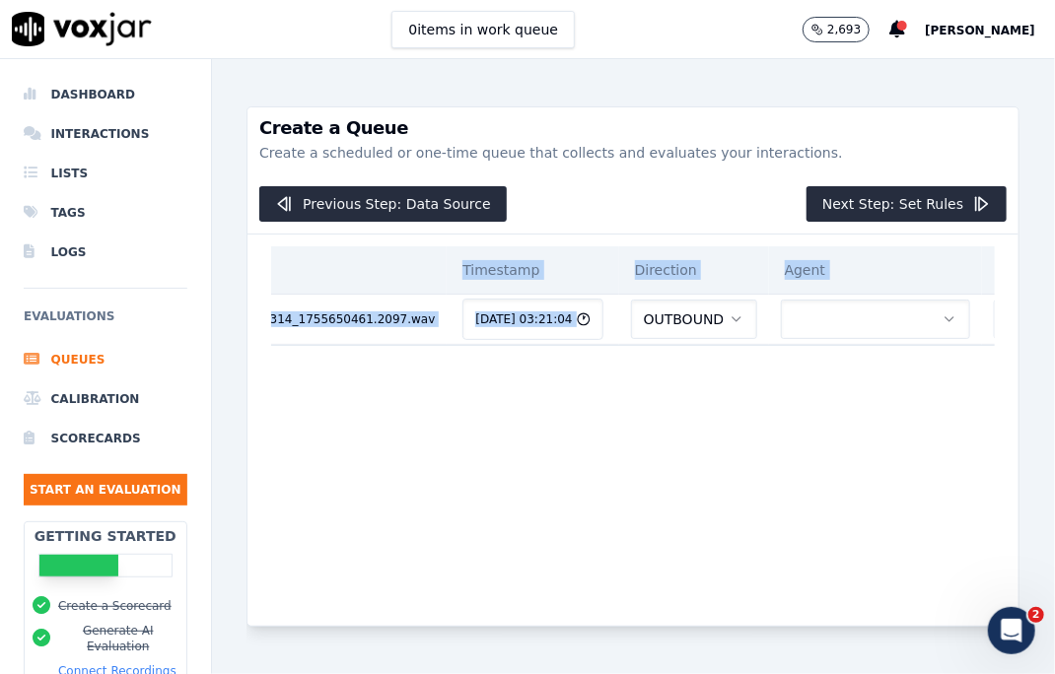
scroll to position [0, 295]
click at [936, 320] on icon "button" at bounding box center [944, 320] width 16 height 16
click at [674, 373] on div "dhodge" at bounding box center [692, 371] width 164 height 32
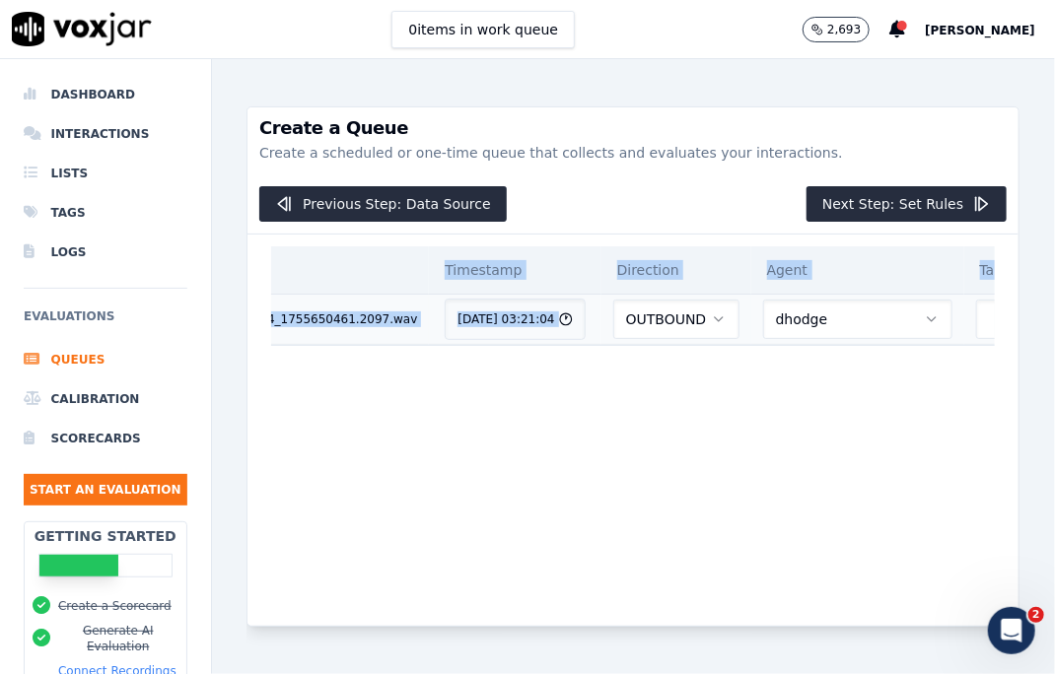
click at [720, 432] on div "File Name Timestamp Direction Agent Tags dhodge_CFCFN_[DATE]-104111_Sale_041281…" at bounding box center [632, 415] width 747 height 360
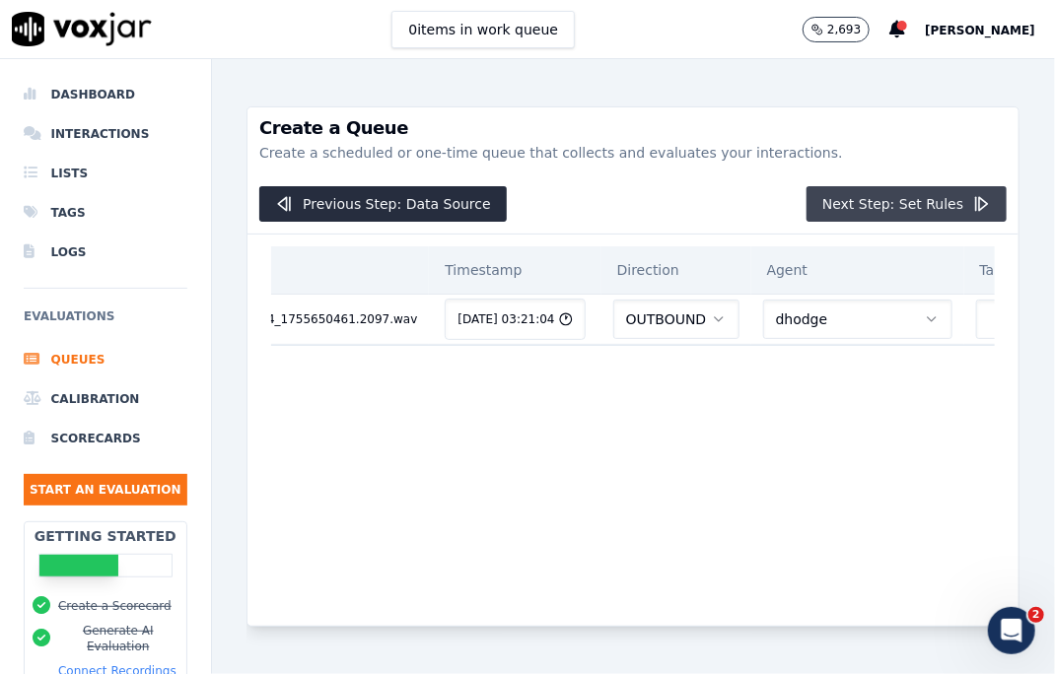
click at [877, 208] on button "Next Step: Set Rules" at bounding box center [906, 203] width 200 height 35
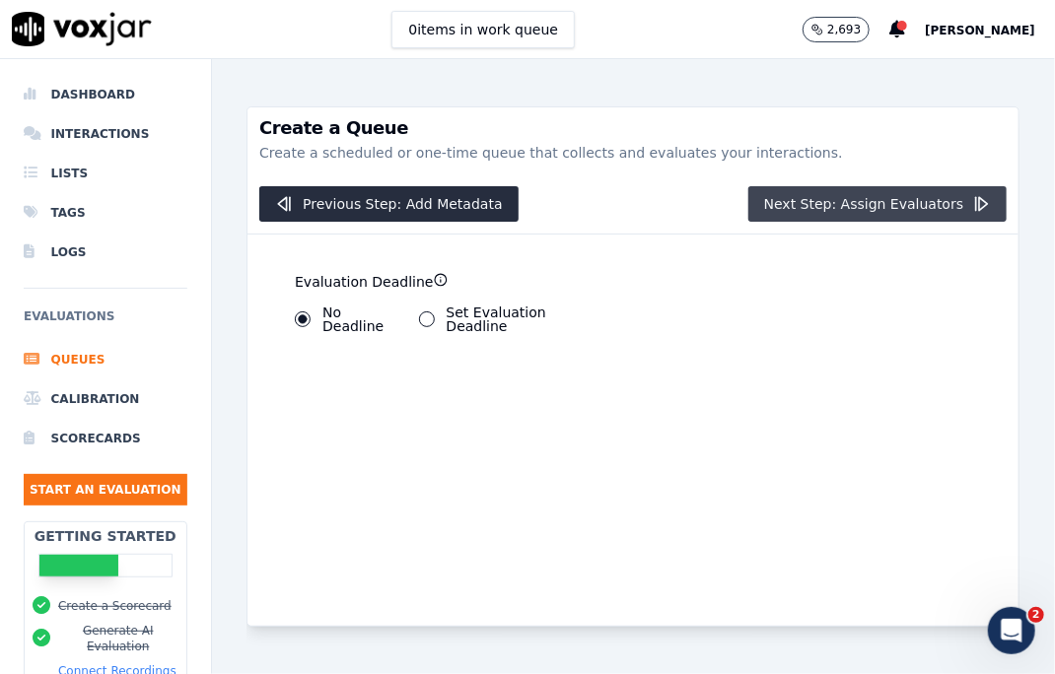
click at [827, 204] on button "Next Step: Assign Evaluators" at bounding box center [877, 203] width 259 height 35
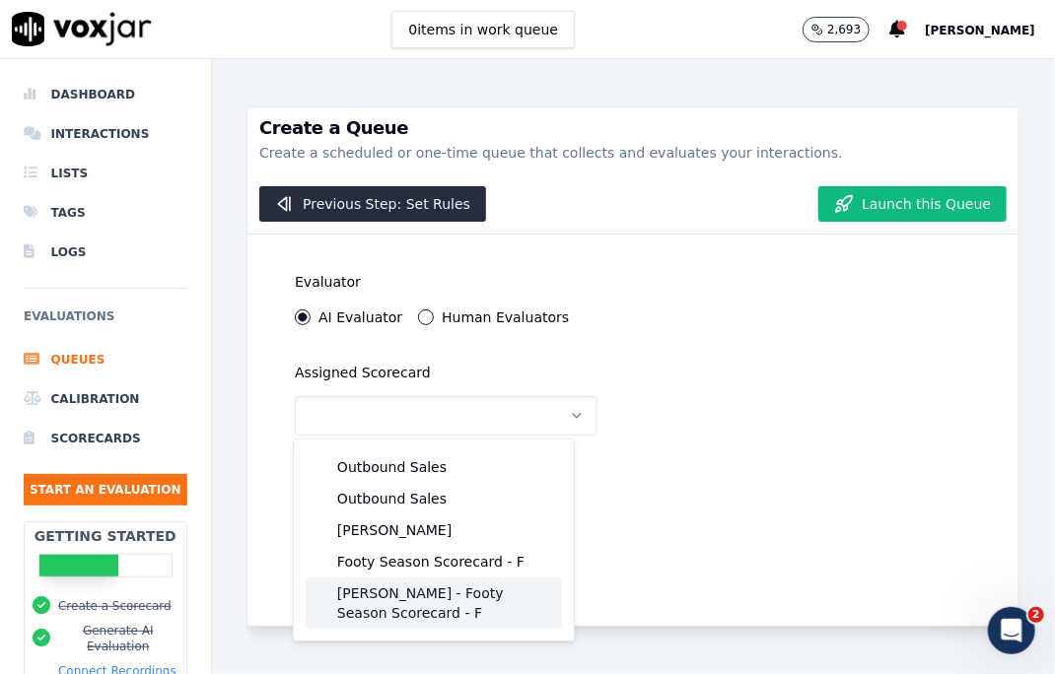
click at [419, 594] on div "[PERSON_NAME] - Footy Season Scorecard - F" at bounding box center [434, 603] width 256 height 51
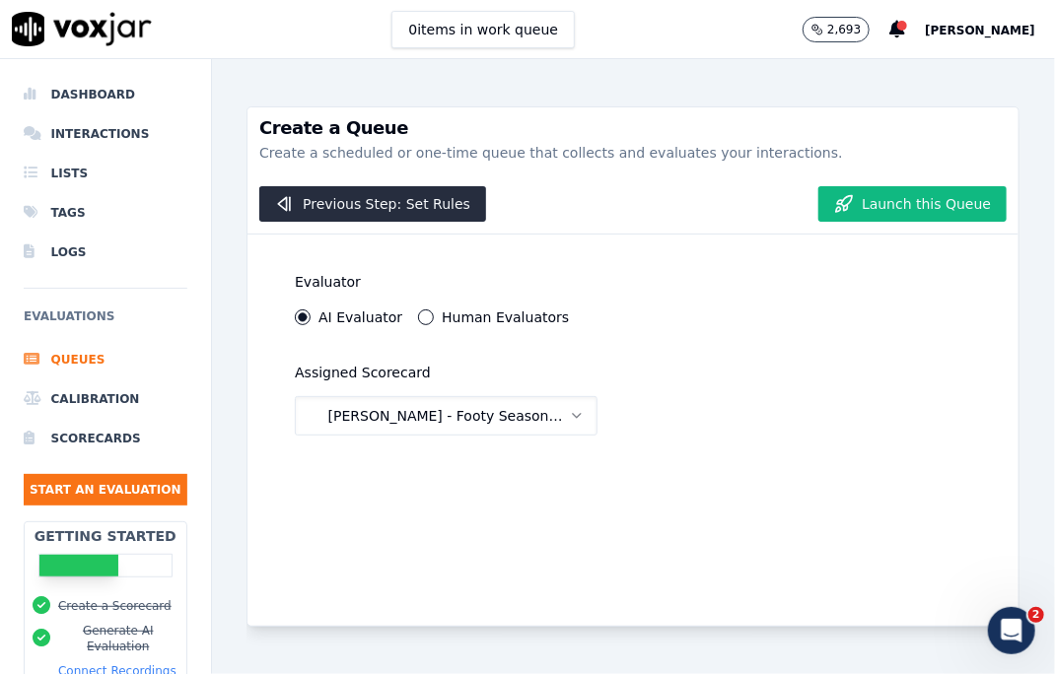
click at [755, 437] on div "Evaluator AI Evaluator Human Evaluators Assigned Scorecard [PERSON_NAME] Season…" at bounding box center [632, 430] width 771 height 391
click at [911, 200] on button "Launch this Queue" at bounding box center [912, 203] width 188 height 35
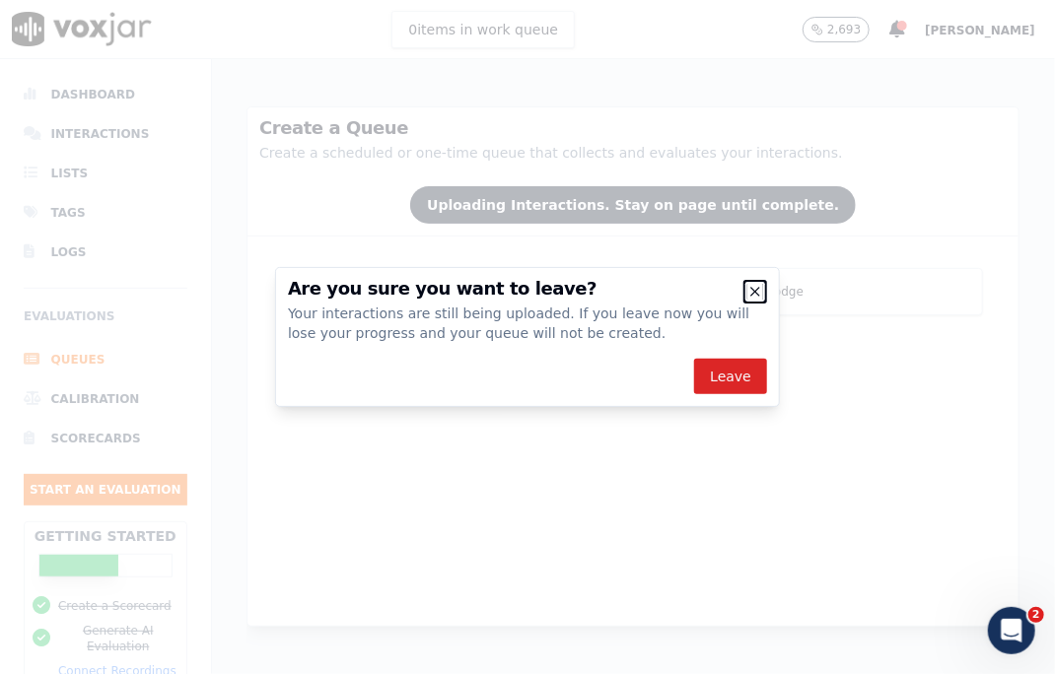
click at [757, 292] on icon "button" at bounding box center [755, 292] width 16 height 16
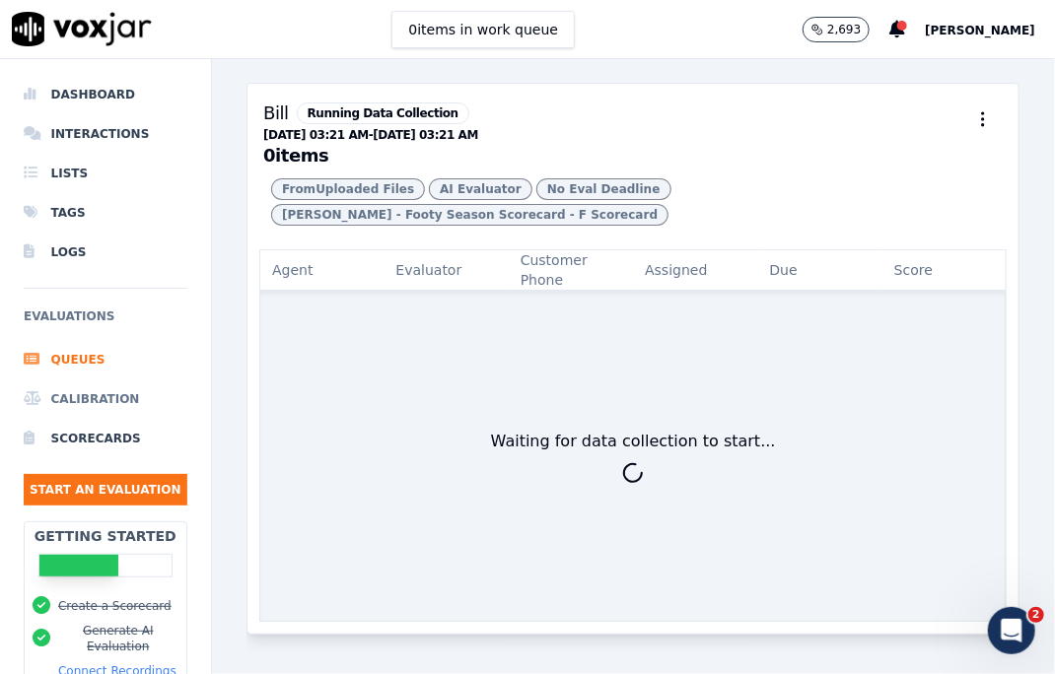
click at [116, 395] on li "Calibration" at bounding box center [106, 399] width 164 height 39
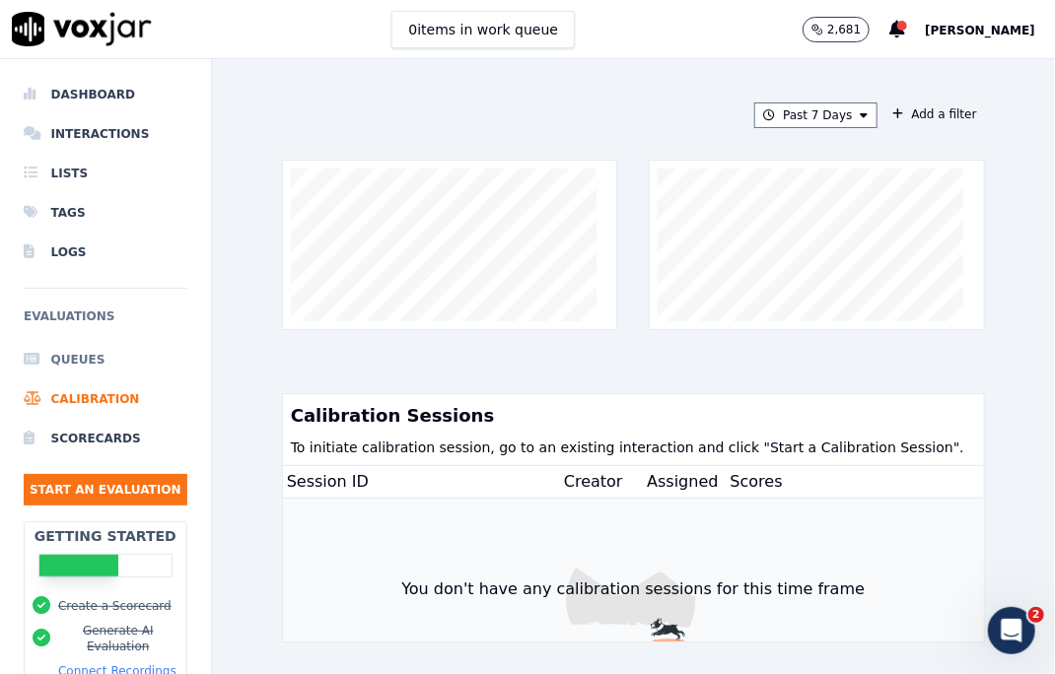
click at [60, 357] on li "Queues" at bounding box center [106, 359] width 164 height 39
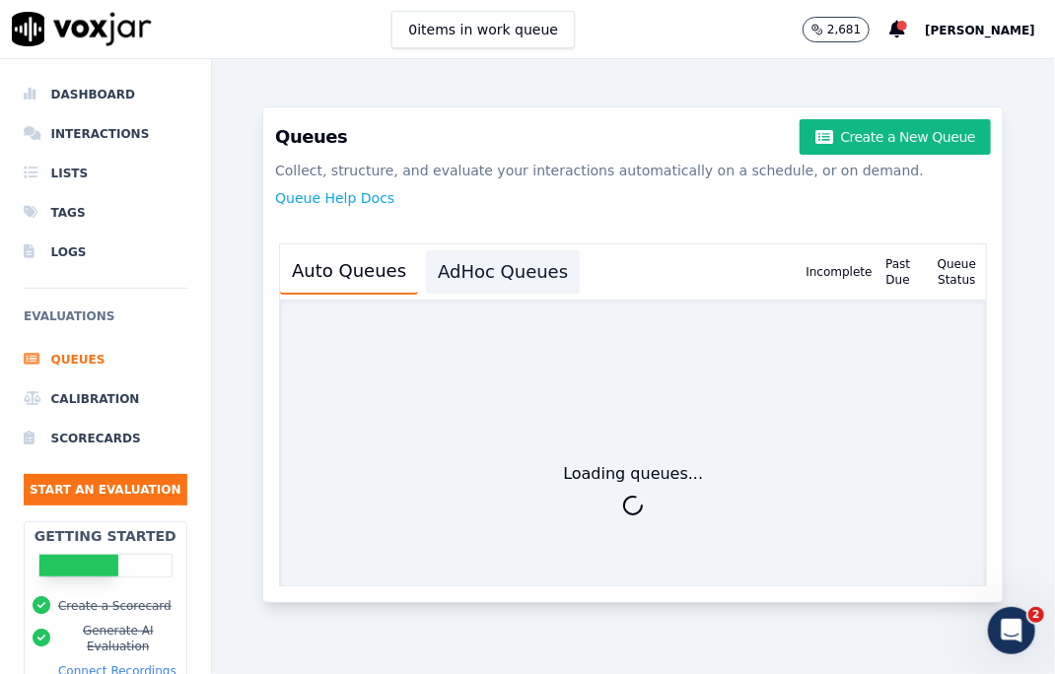
click at [501, 250] on button "AdHoc Queues" at bounding box center [503, 271] width 154 height 43
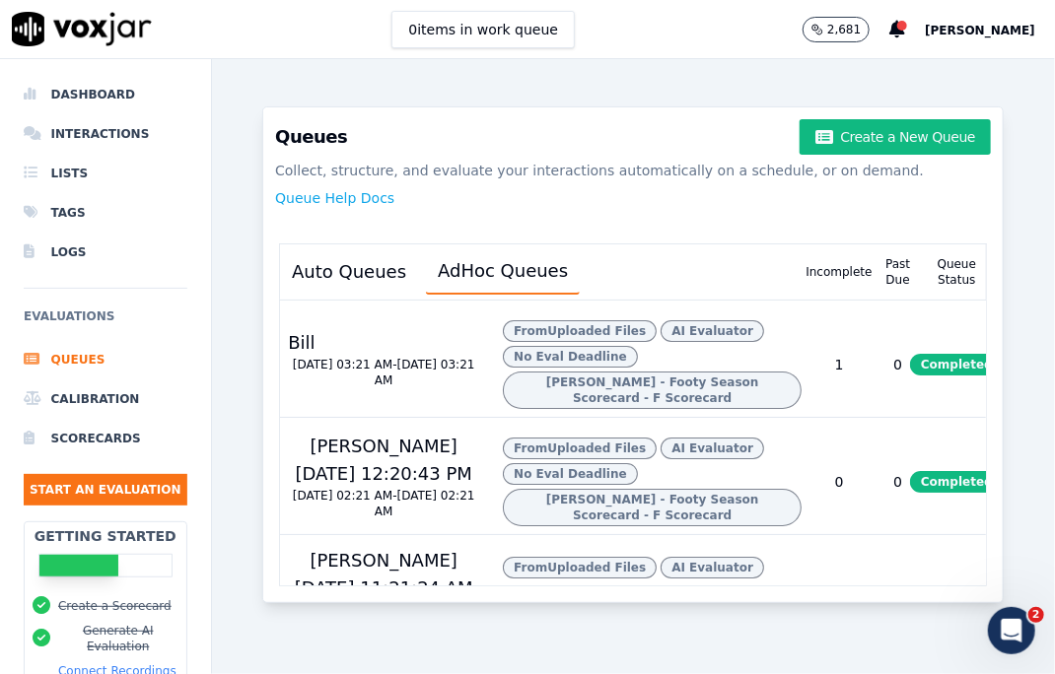
scroll to position [0, 12]
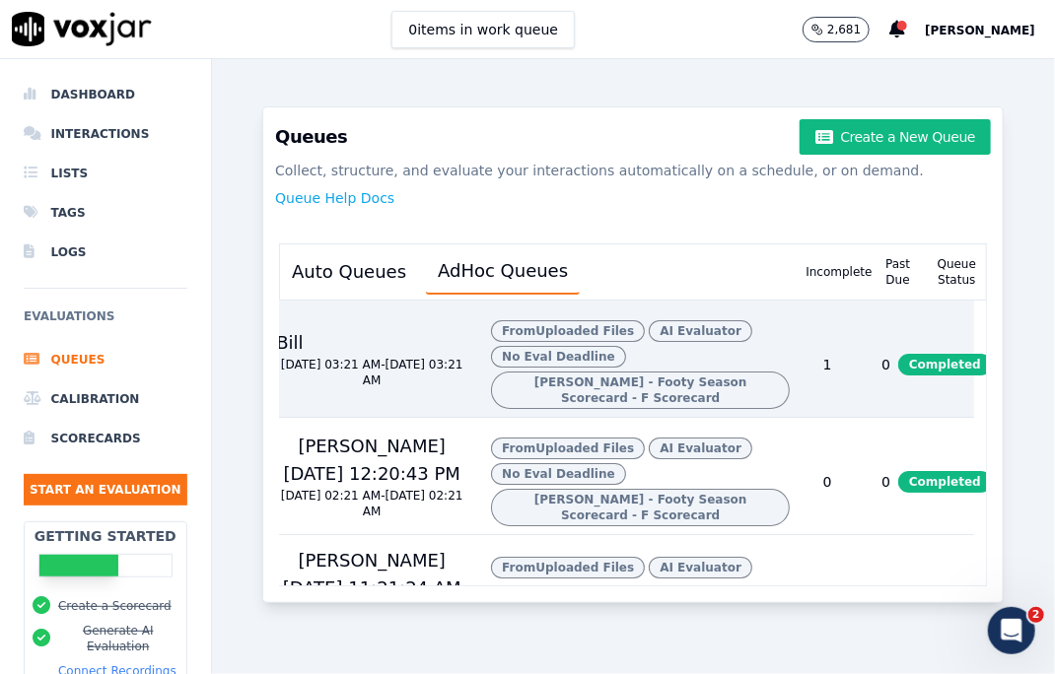
click at [543, 346] on span "No Eval Deadline" at bounding box center [558, 357] width 135 height 22
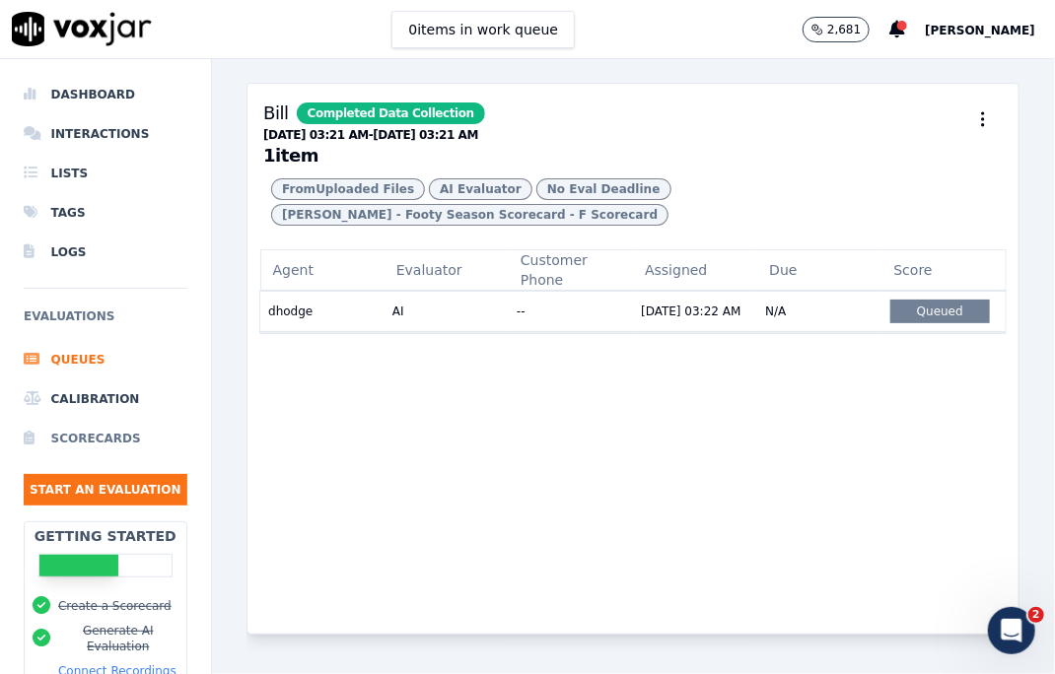
click at [82, 433] on li "Scorecards" at bounding box center [106, 438] width 164 height 39
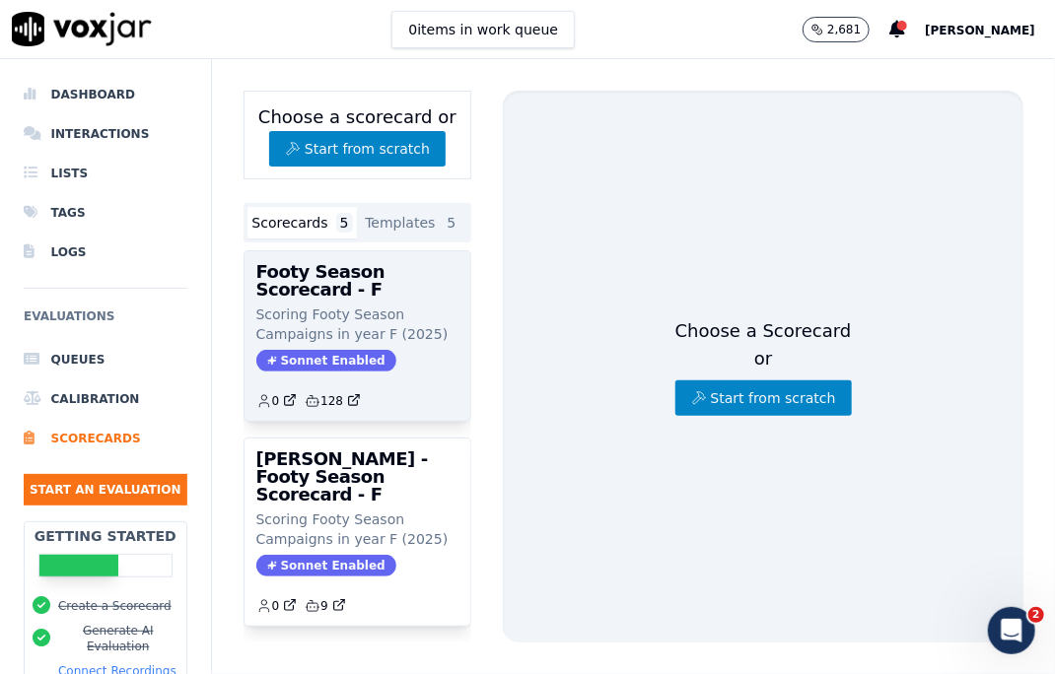
scroll to position [370, 0]
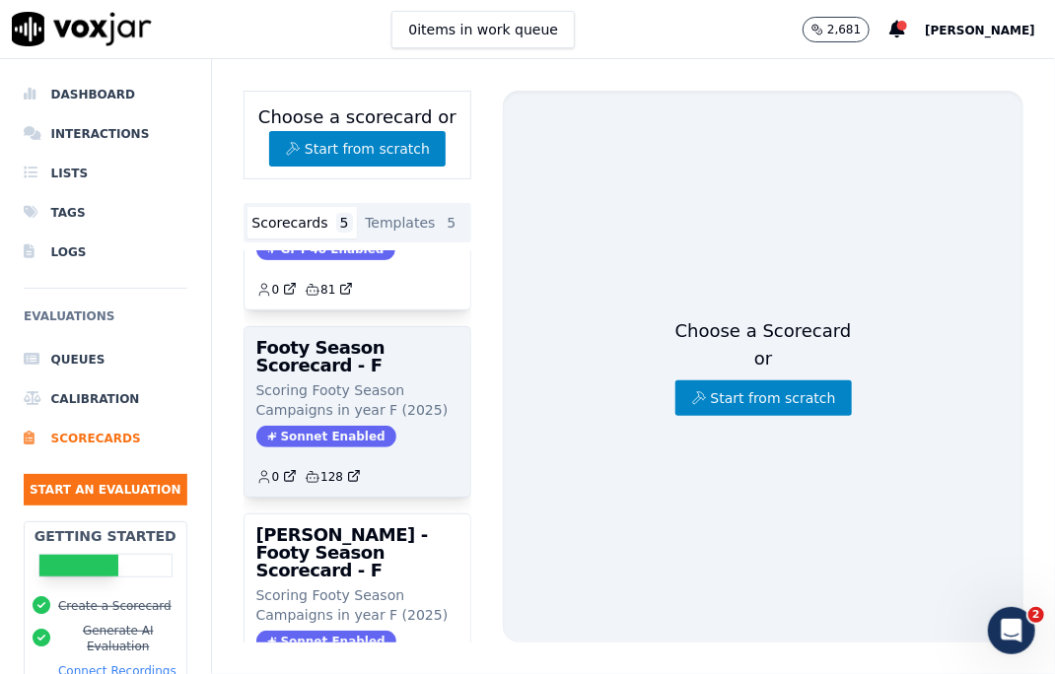
click at [365, 385] on p "Scoring Footy Season Campaigns in year F (2025)" at bounding box center [357, 400] width 203 height 39
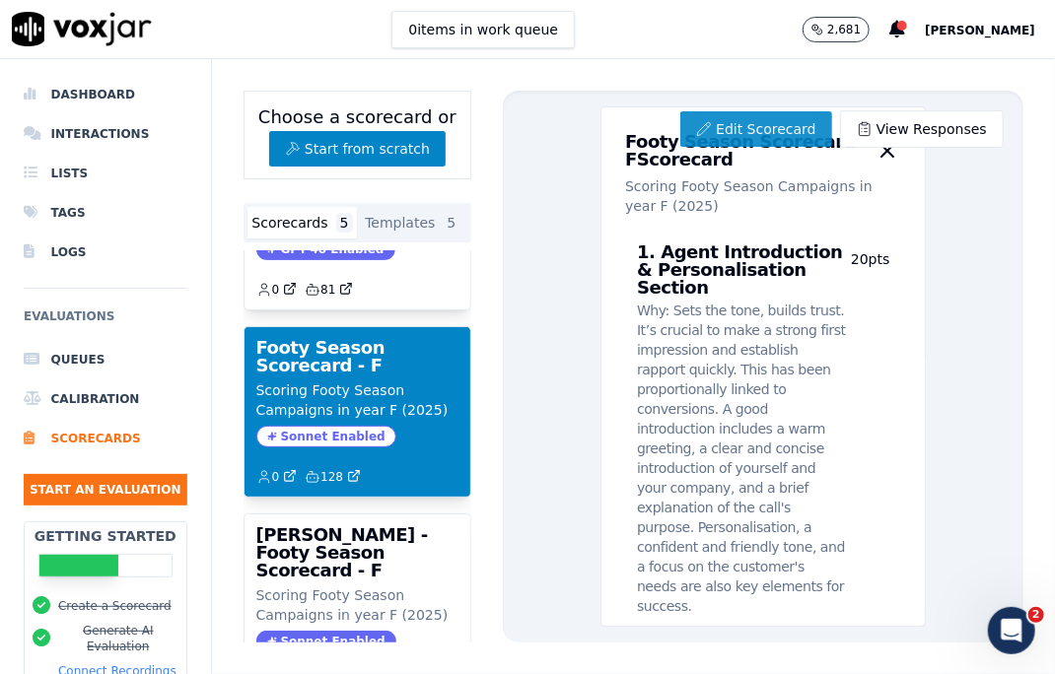
click at [745, 129] on link "Edit Scorecard" at bounding box center [755, 128] width 151 height 35
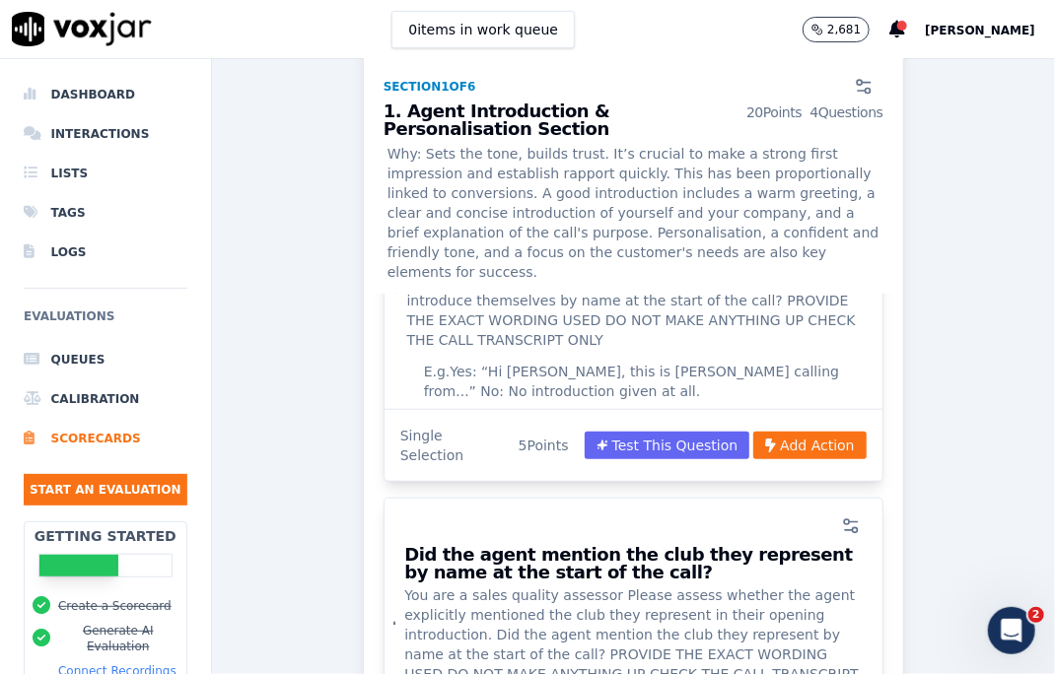
scroll to position [296, 0]
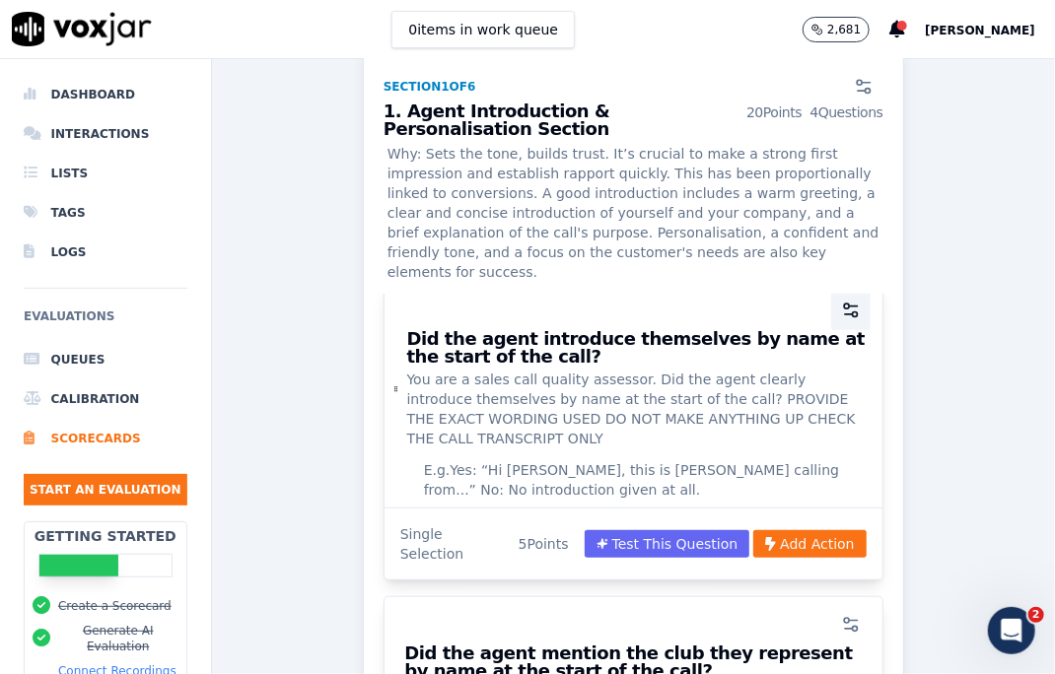
click at [844, 304] on circle "button" at bounding box center [846, 306] width 5 height 5
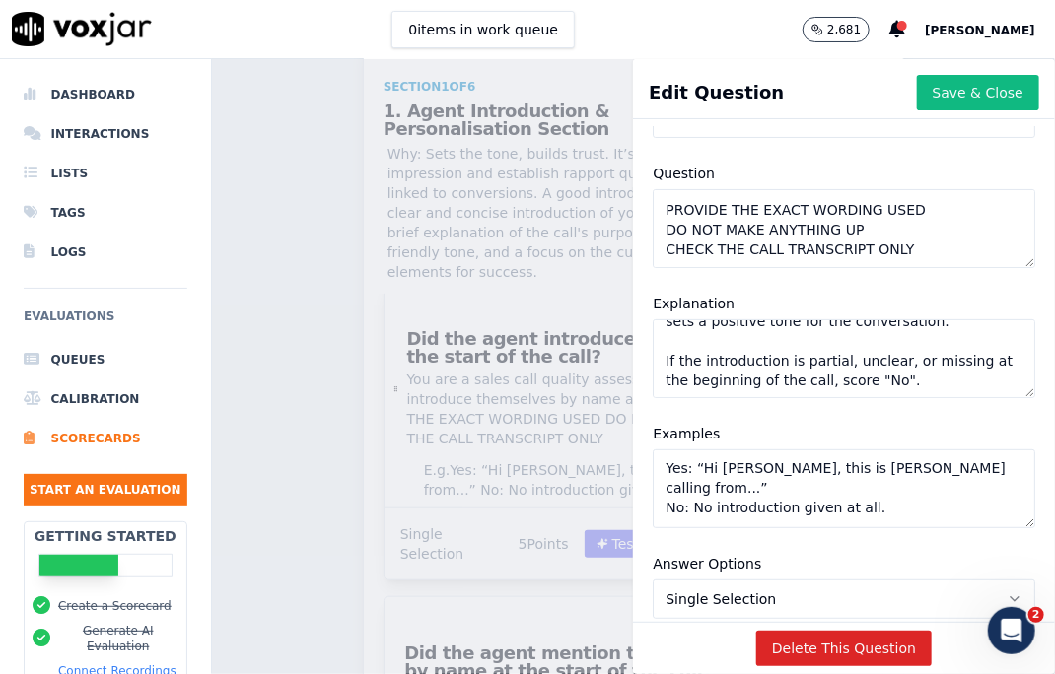
scroll to position [0, 0]
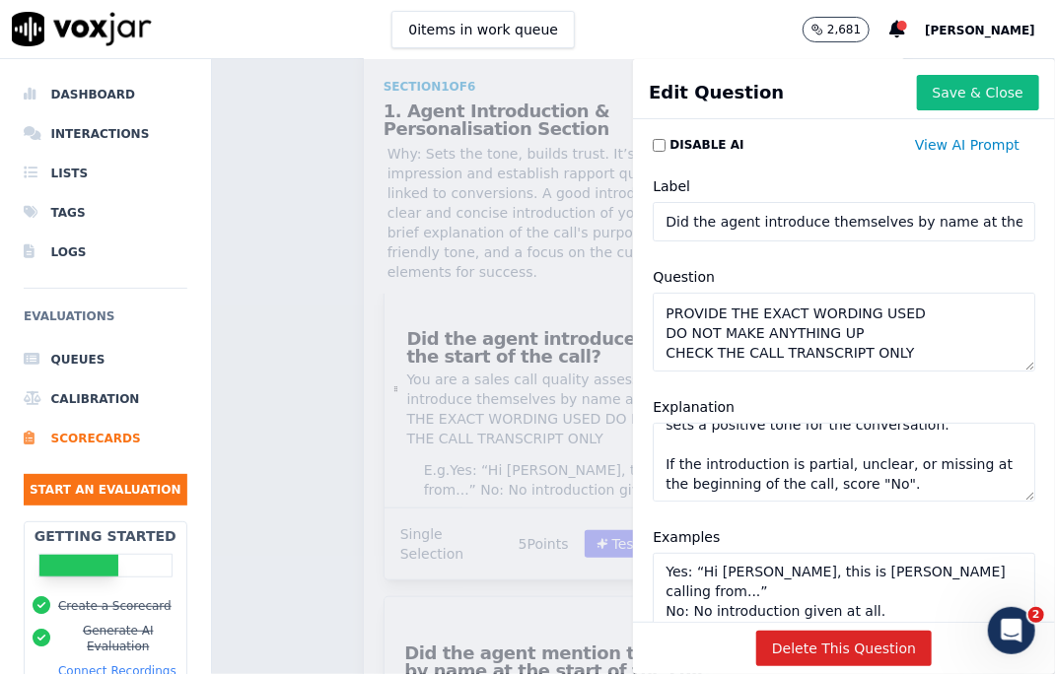
click at [305, 190] on div "Scorecards Scorecard Editor Footy Season Scorecard - F ACTIVE Scoring Footy Sea…" at bounding box center [634, 366] width 844 height 615
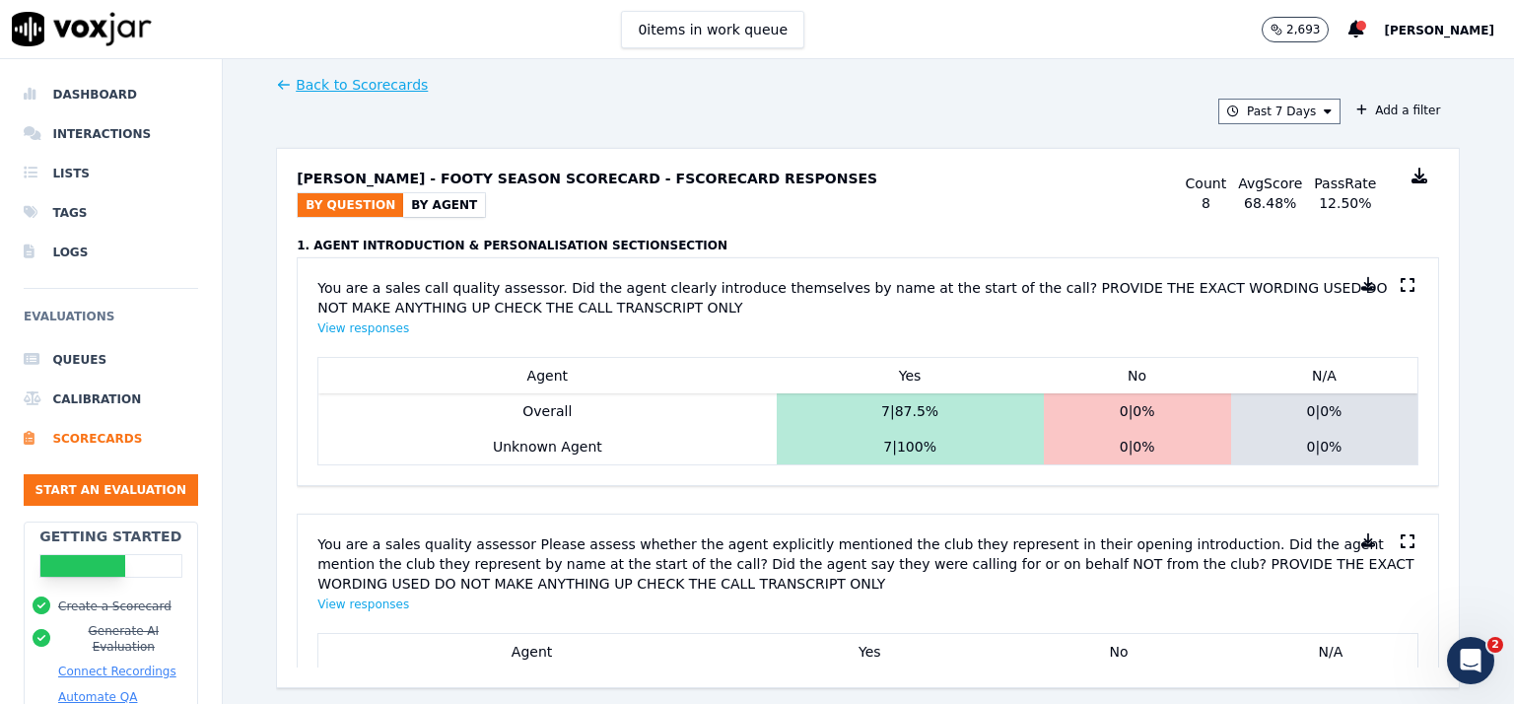
click at [418, 200] on button "By Agent" at bounding box center [444, 205] width 82 height 24
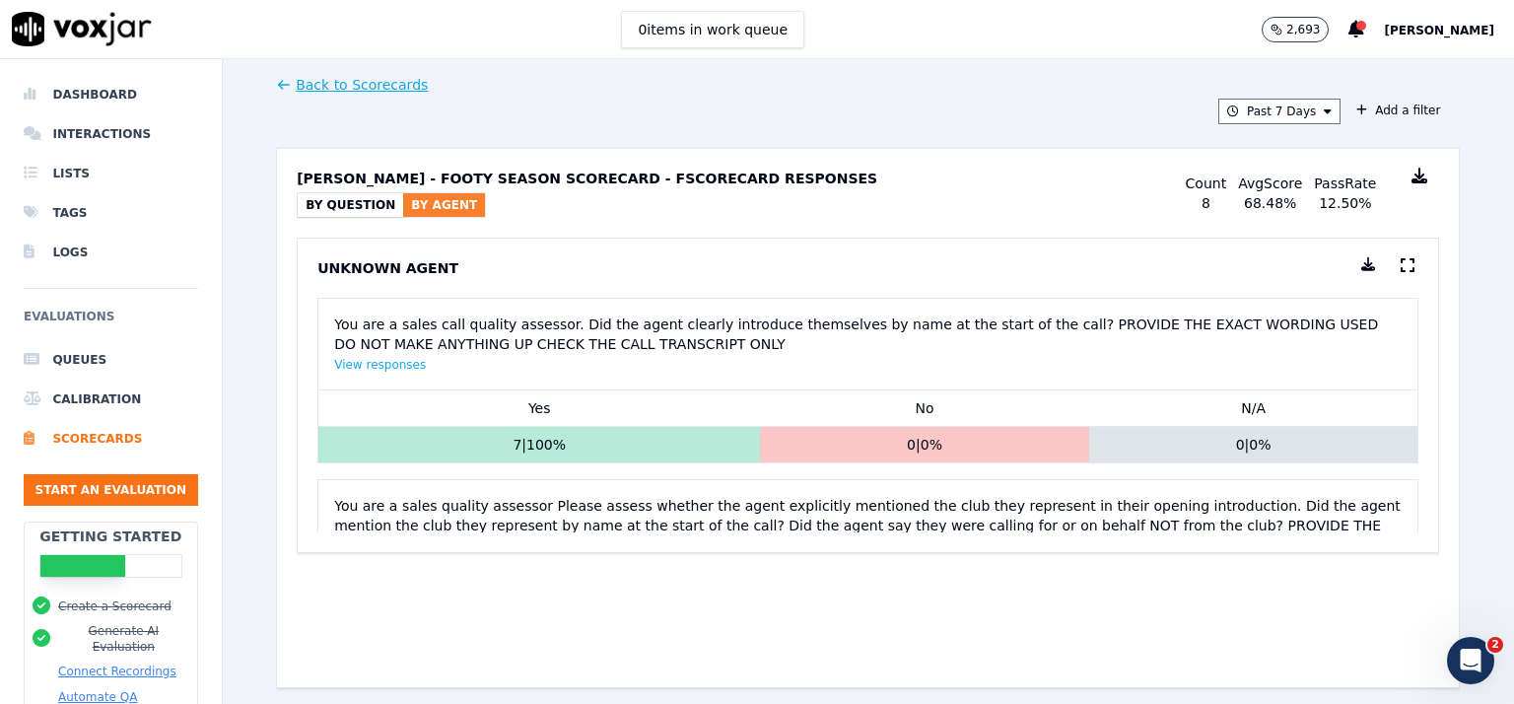
click at [352, 200] on button "By Question" at bounding box center [350, 205] width 105 height 24
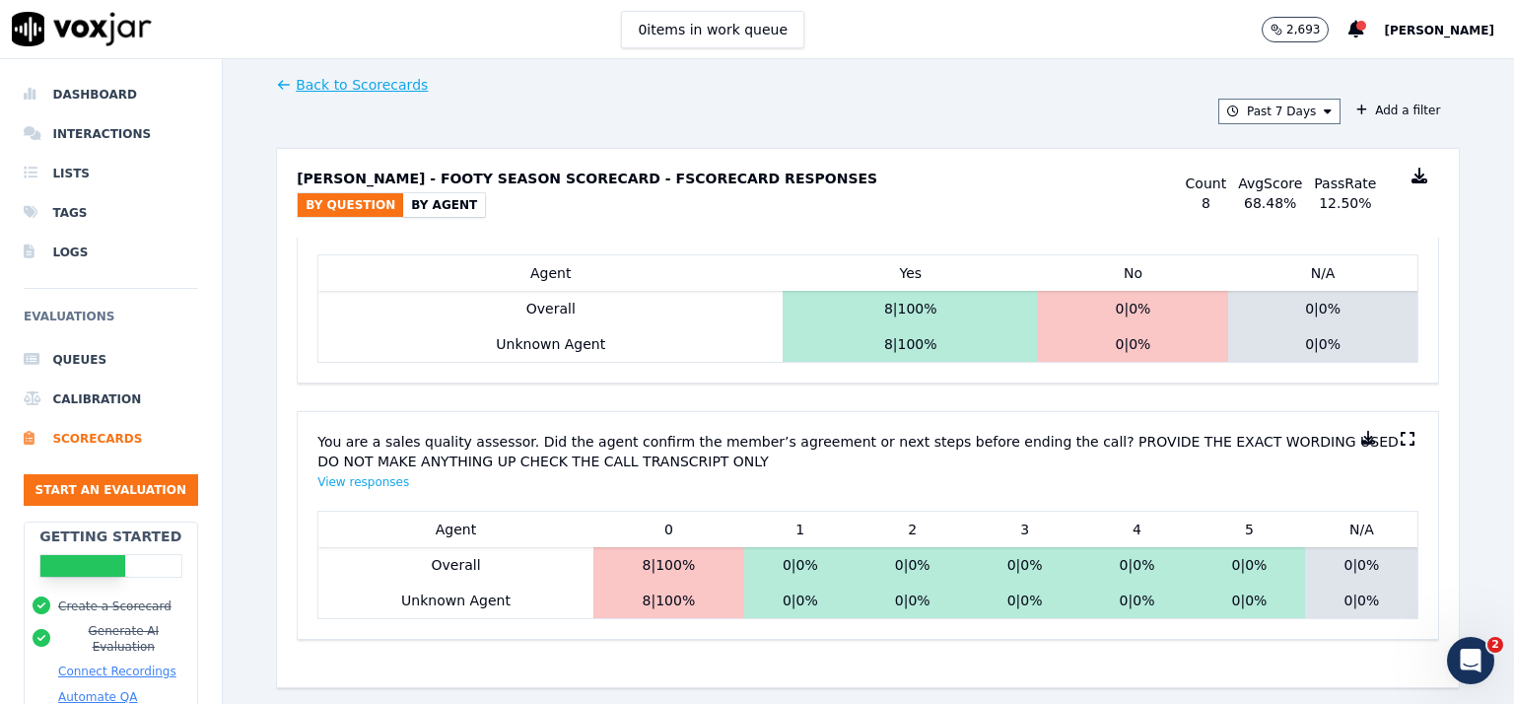
scroll to position [4390, 0]
